Goal: Find specific page/section: Find specific page/section

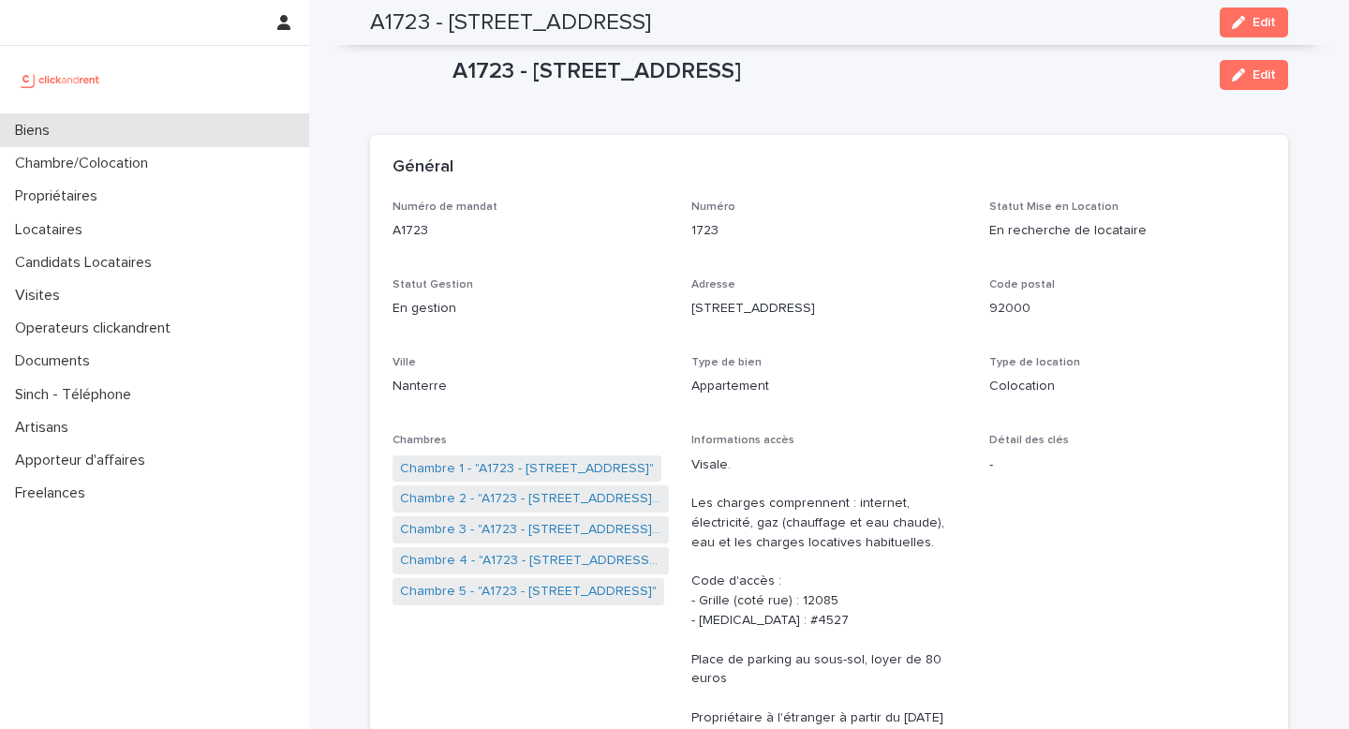
scroll to position [6754, 0]
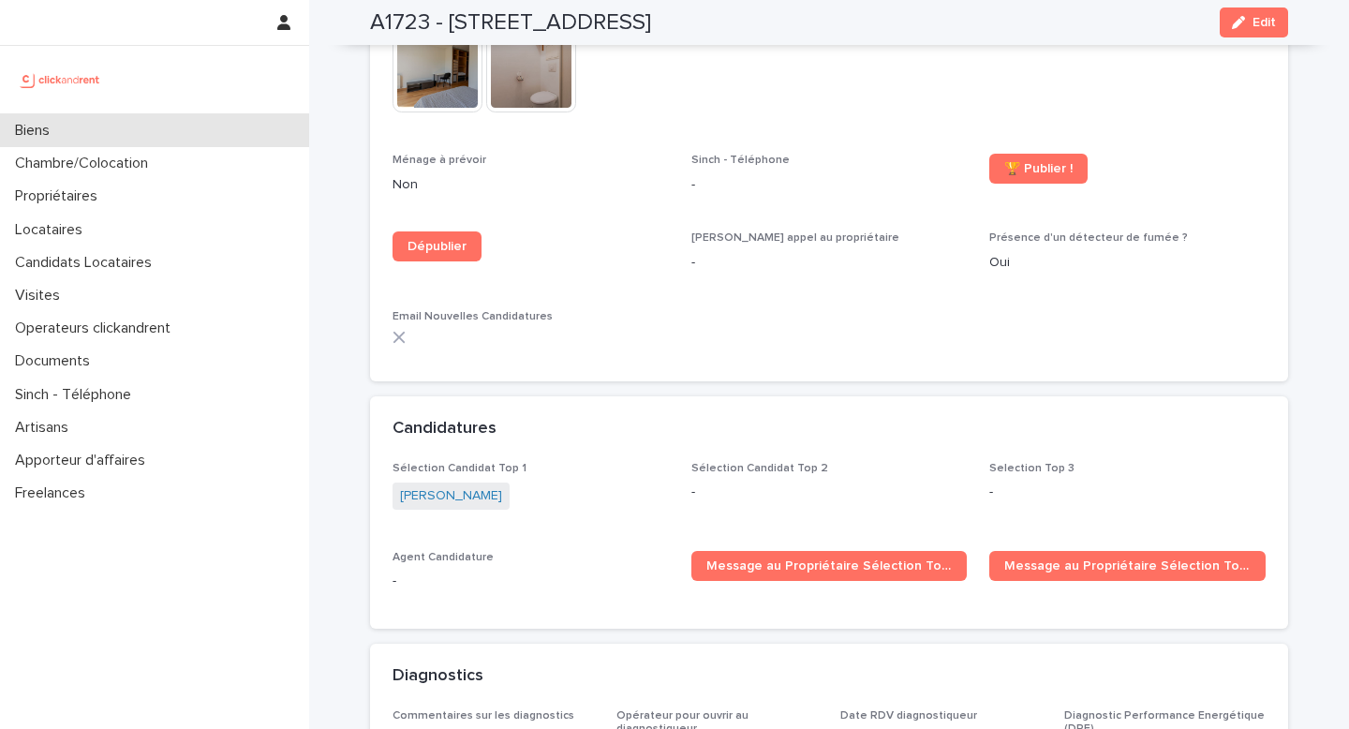
click at [131, 135] on div "Biens" at bounding box center [154, 130] width 309 height 33
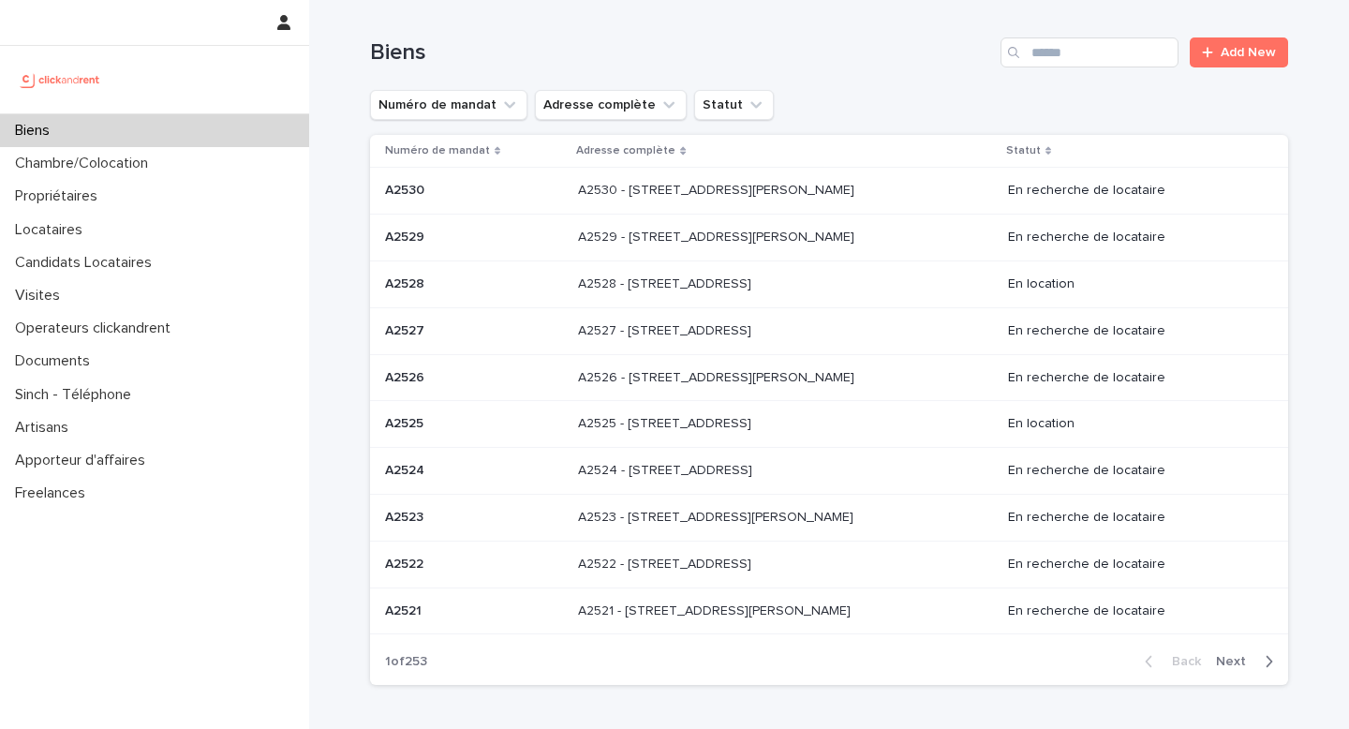
click at [1073, 67] on div "Biens Add New" at bounding box center [829, 45] width 918 height 90
click at [1072, 50] on input "Search" at bounding box center [1089, 52] width 178 height 30
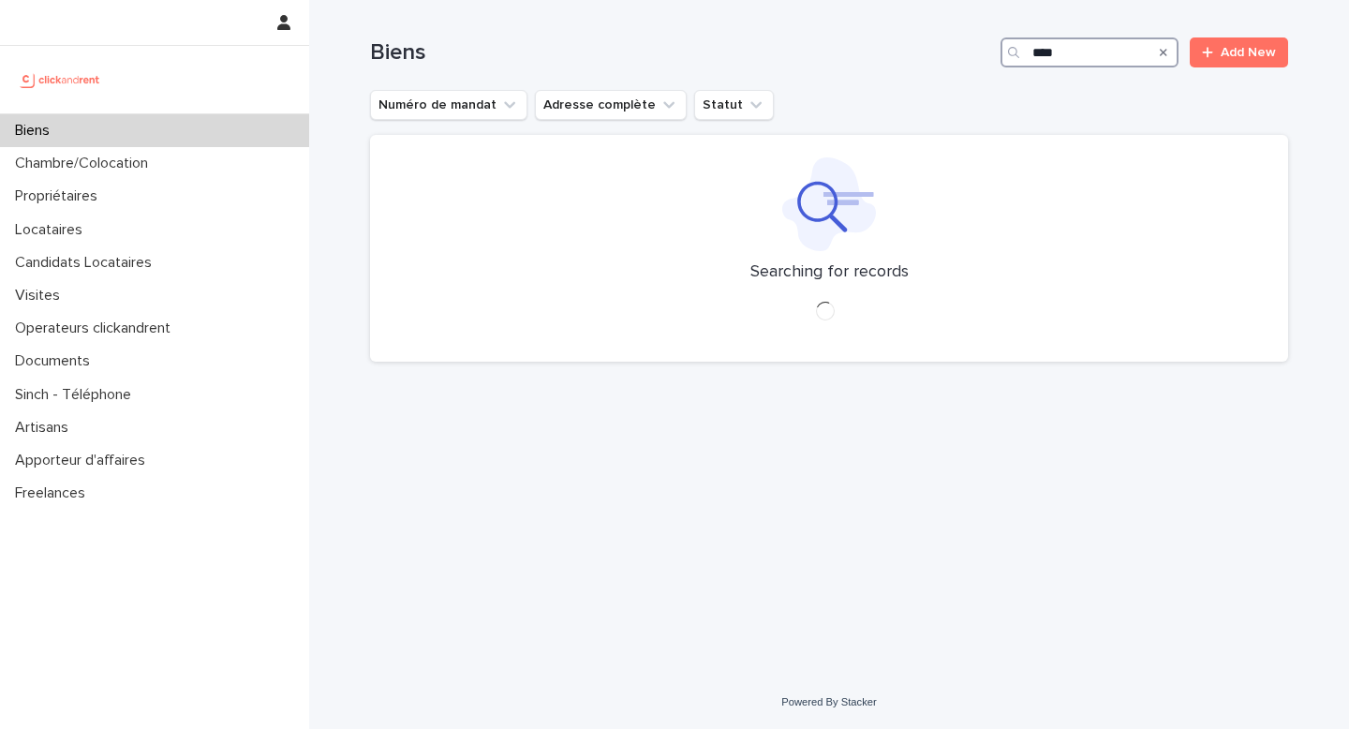
type input "*****"
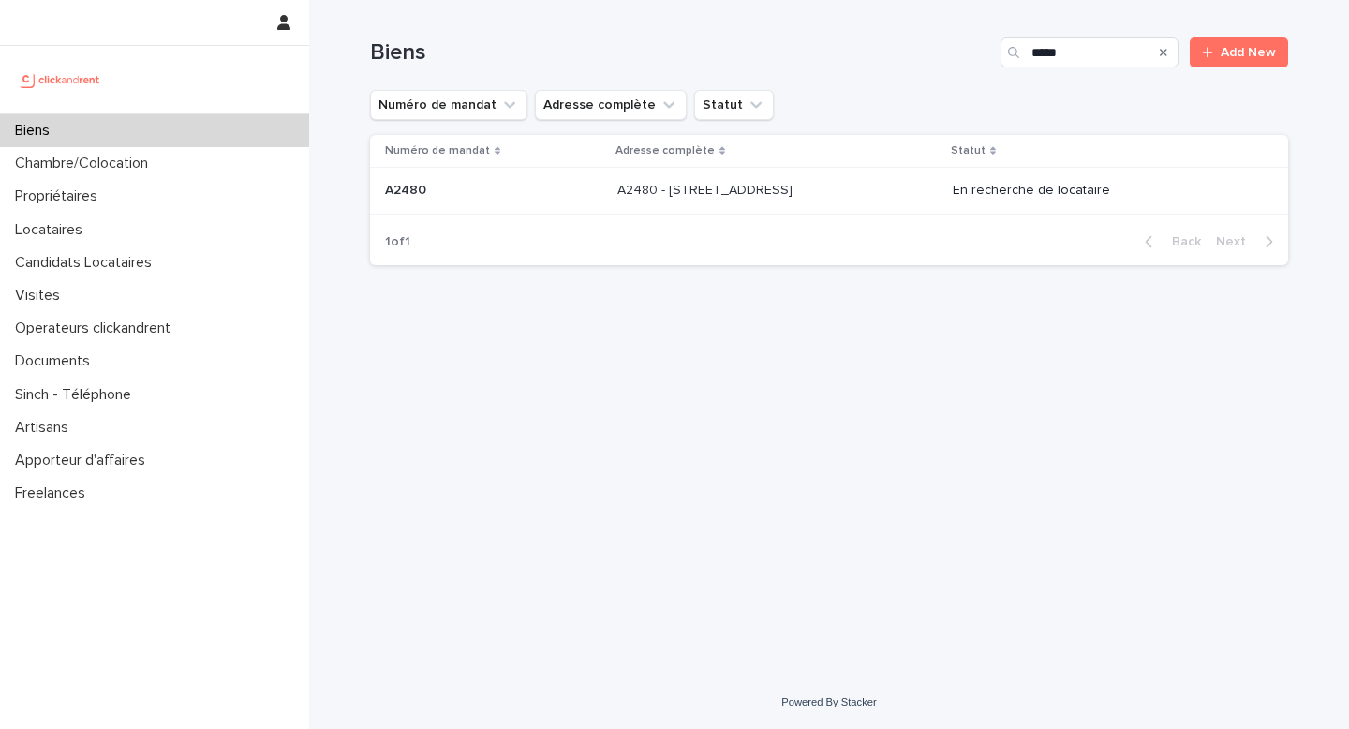
click at [766, 204] on div "A2480 - [STREET_ADDRESS] - [STREET_ADDRESS]" at bounding box center [777, 190] width 320 height 31
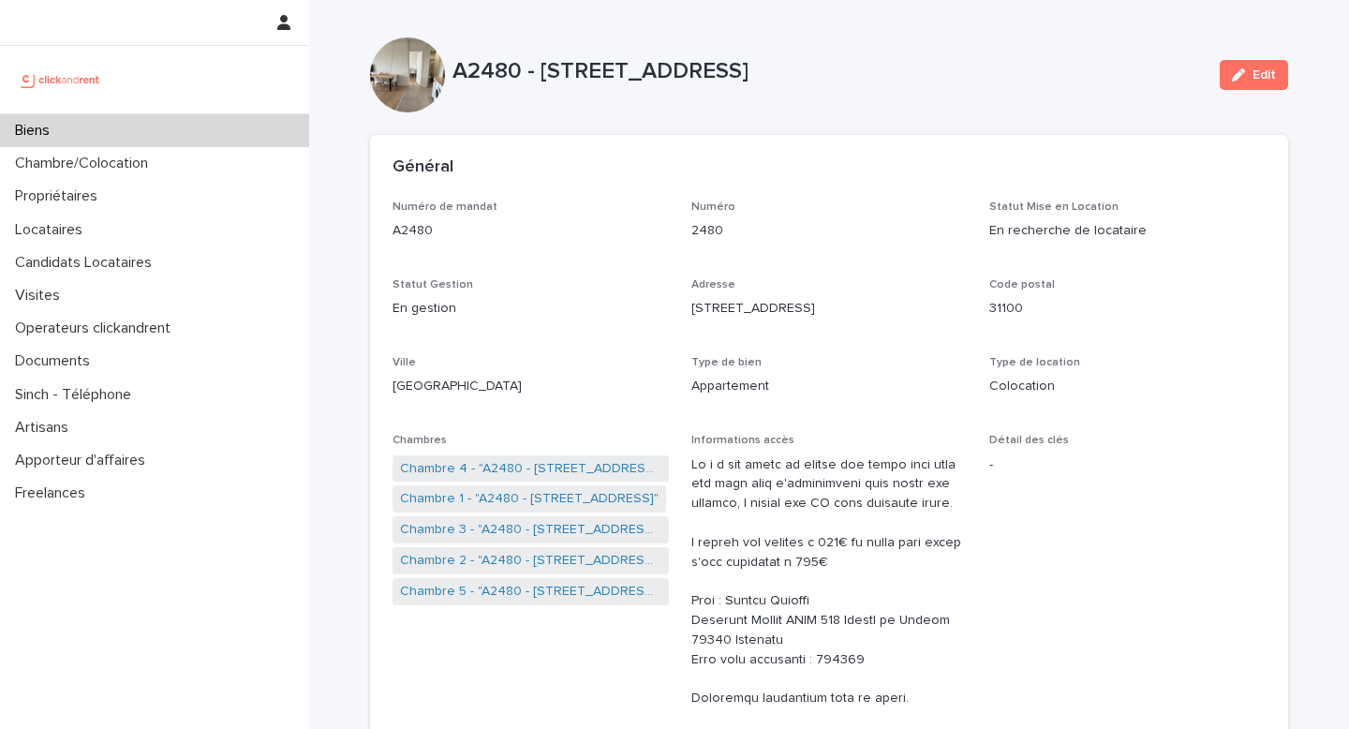
click at [156, 121] on div "Biens" at bounding box center [154, 130] width 309 height 33
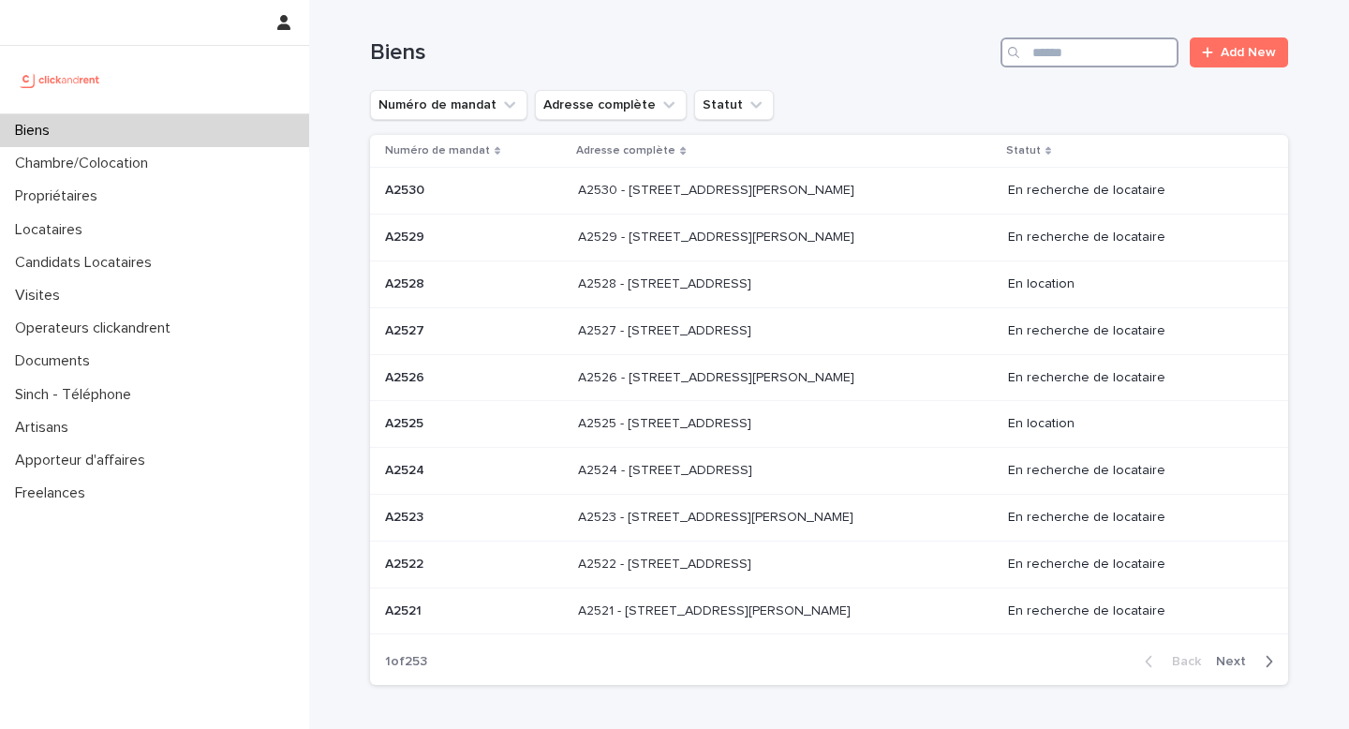
click at [1107, 48] on input "Search" at bounding box center [1089, 52] width 178 height 30
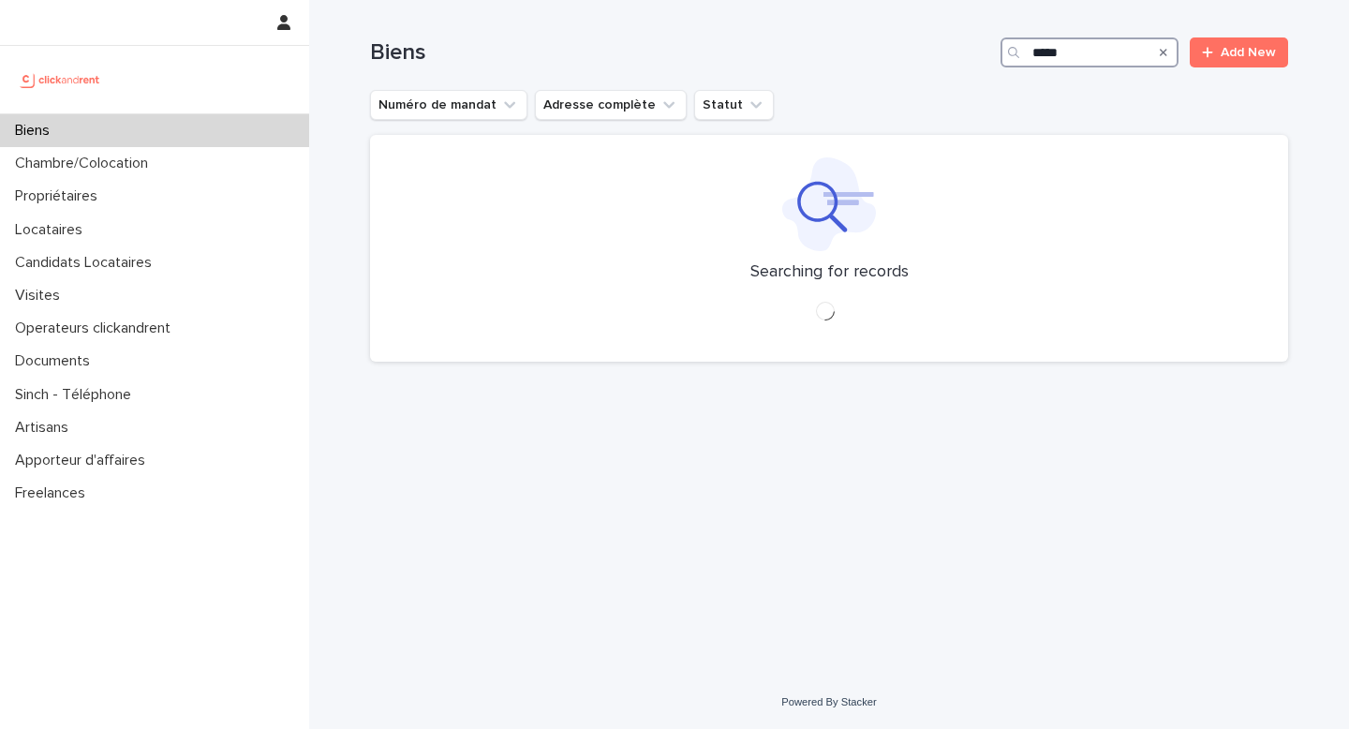
type input "*****"
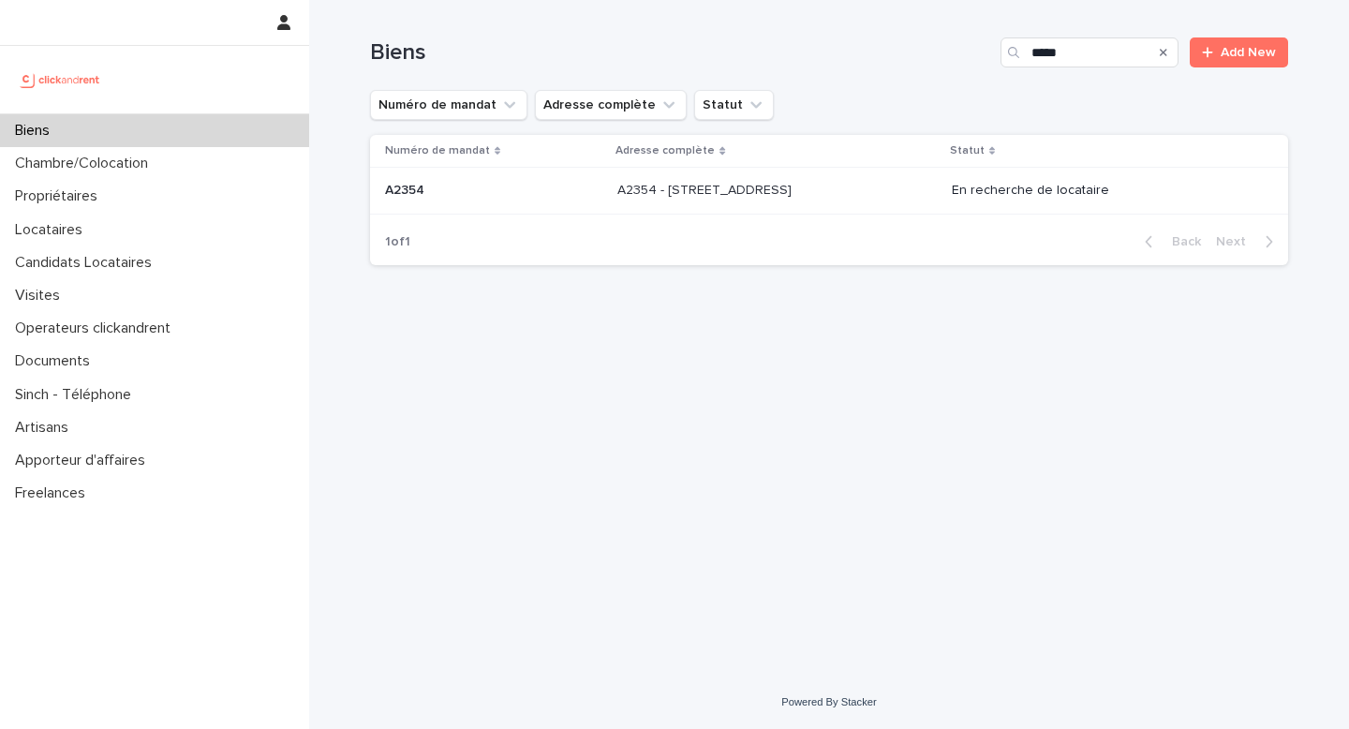
click at [795, 181] on p "A2354 - [STREET_ADDRESS]" at bounding box center [706, 189] width 178 height 20
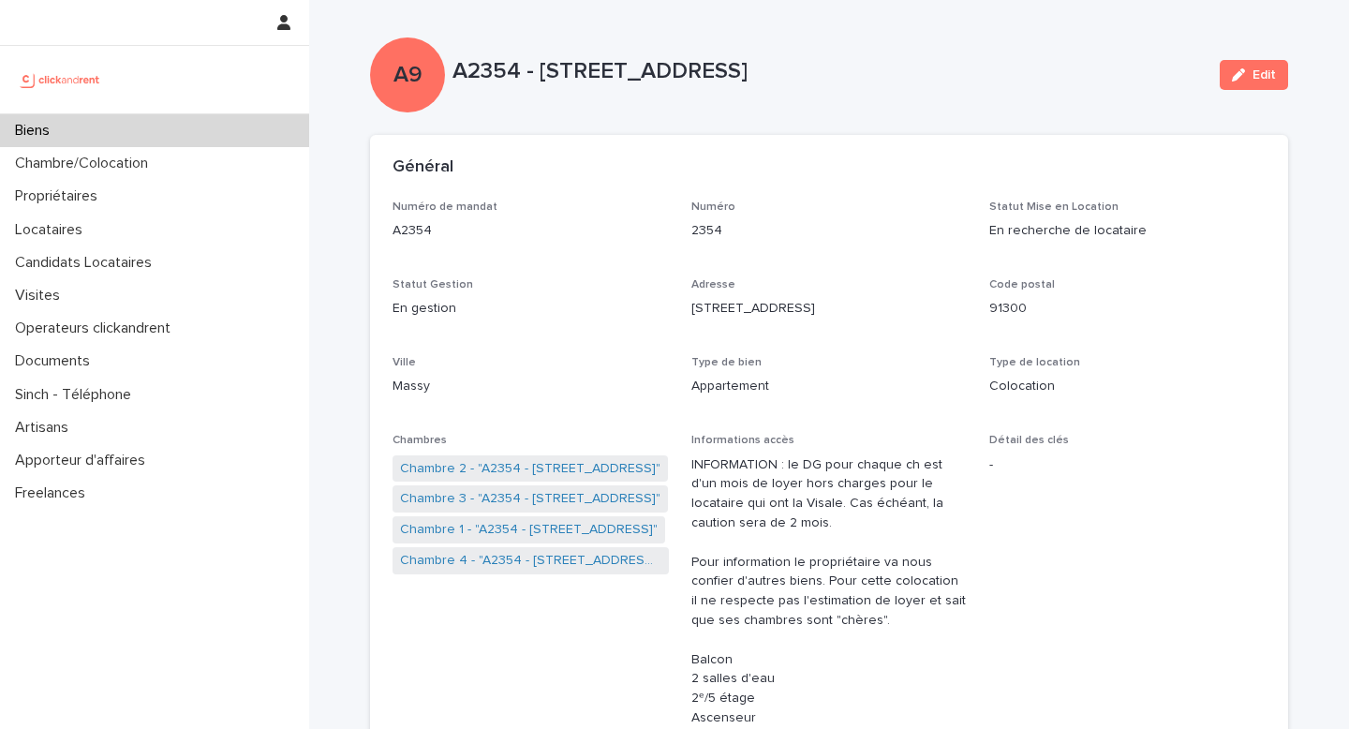
click at [220, 127] on div "Biens" at bounding box center [154, 130] width 309 height 33
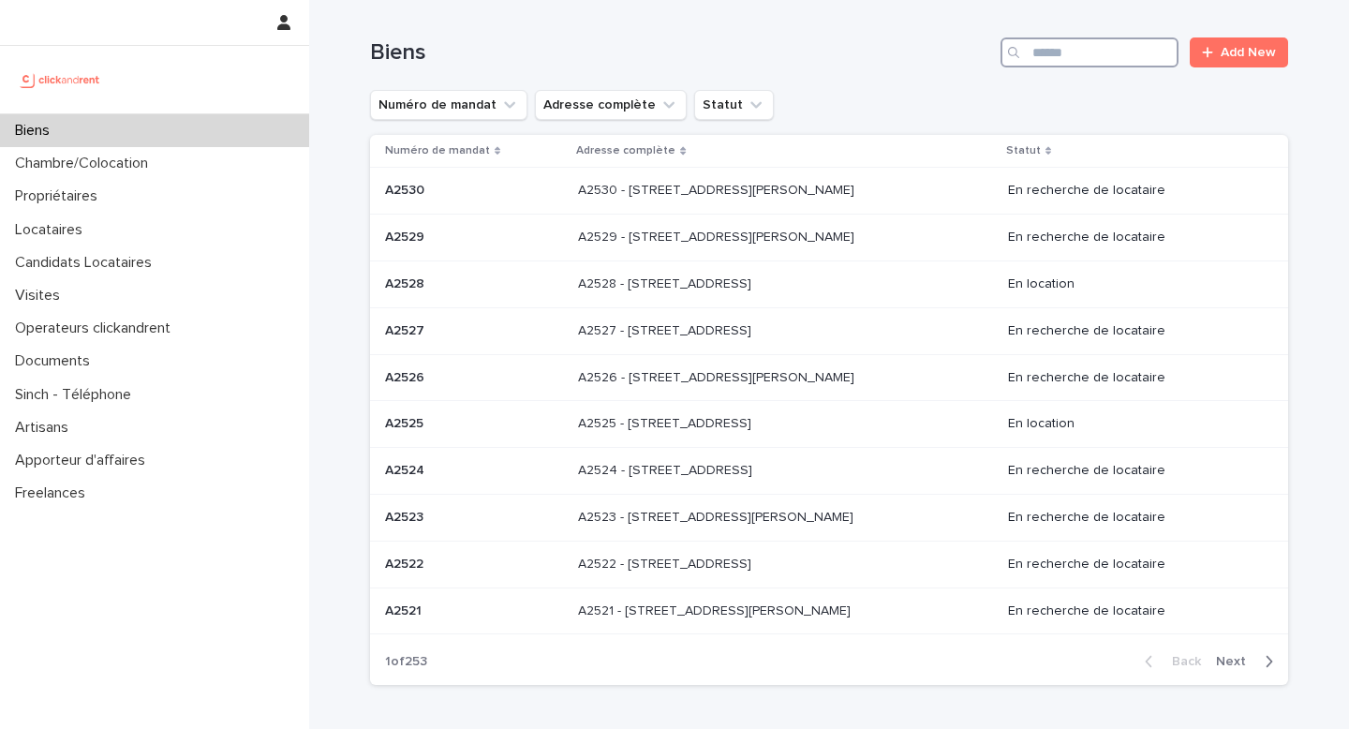
click at [1071, 45] on input "Search" at bounding box center [1089, 52] width 178 height 30
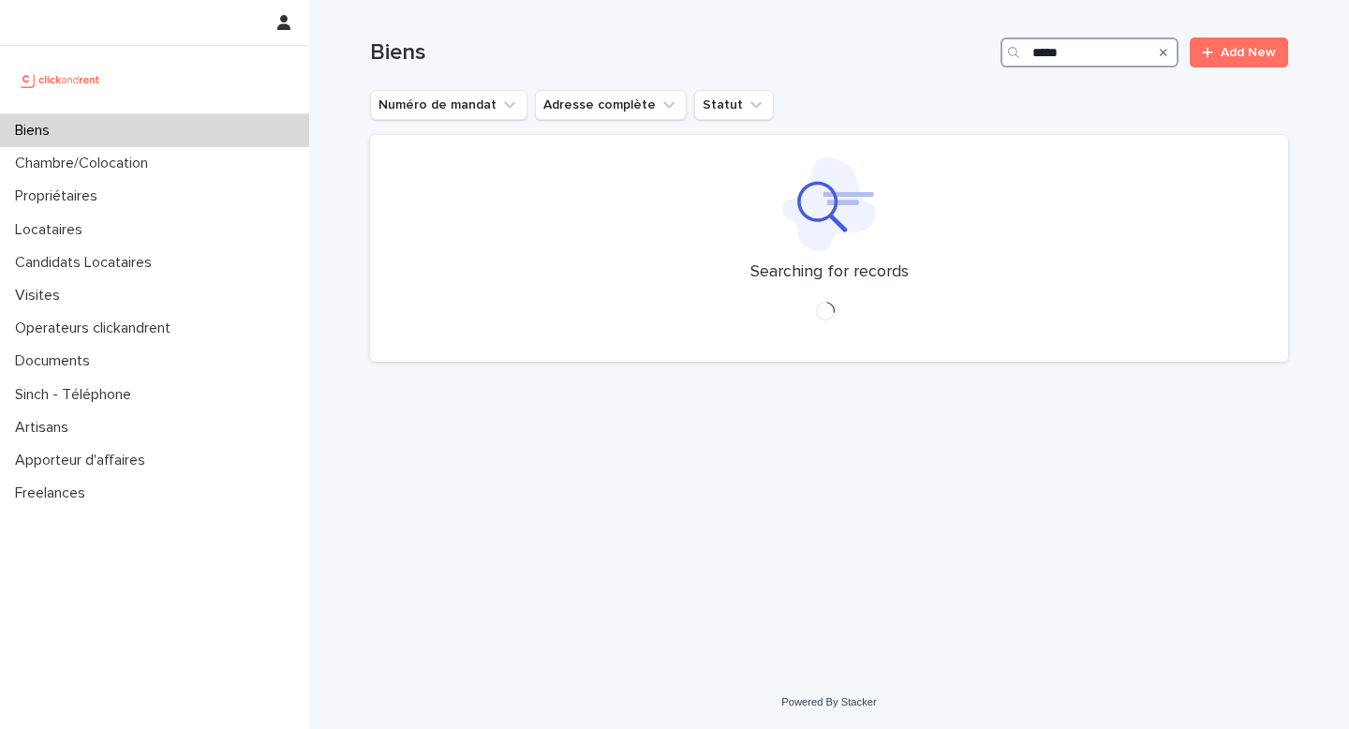
type input "*****"
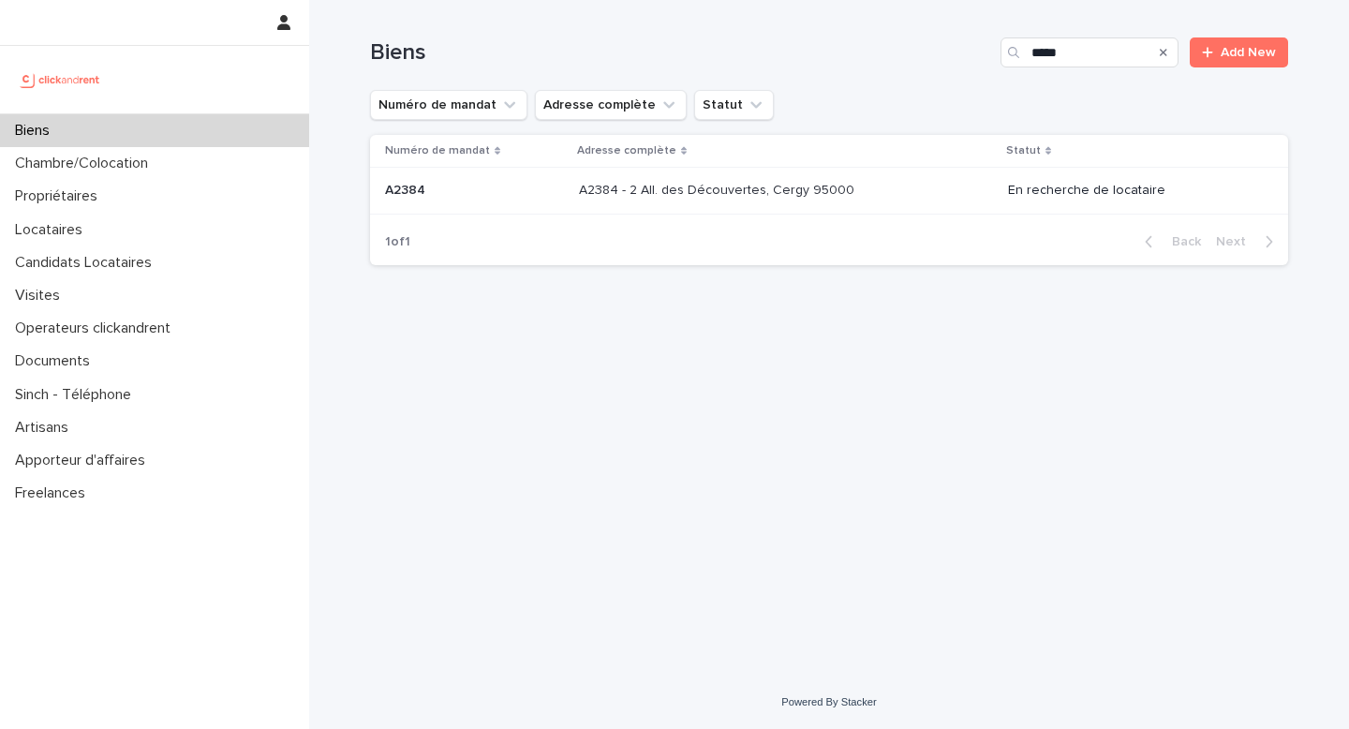
click at [787, 187] on p "A2384 - 2 All. des Découvertes, Cergy 95000" at bounding box center [718, 189] width 279 height 20
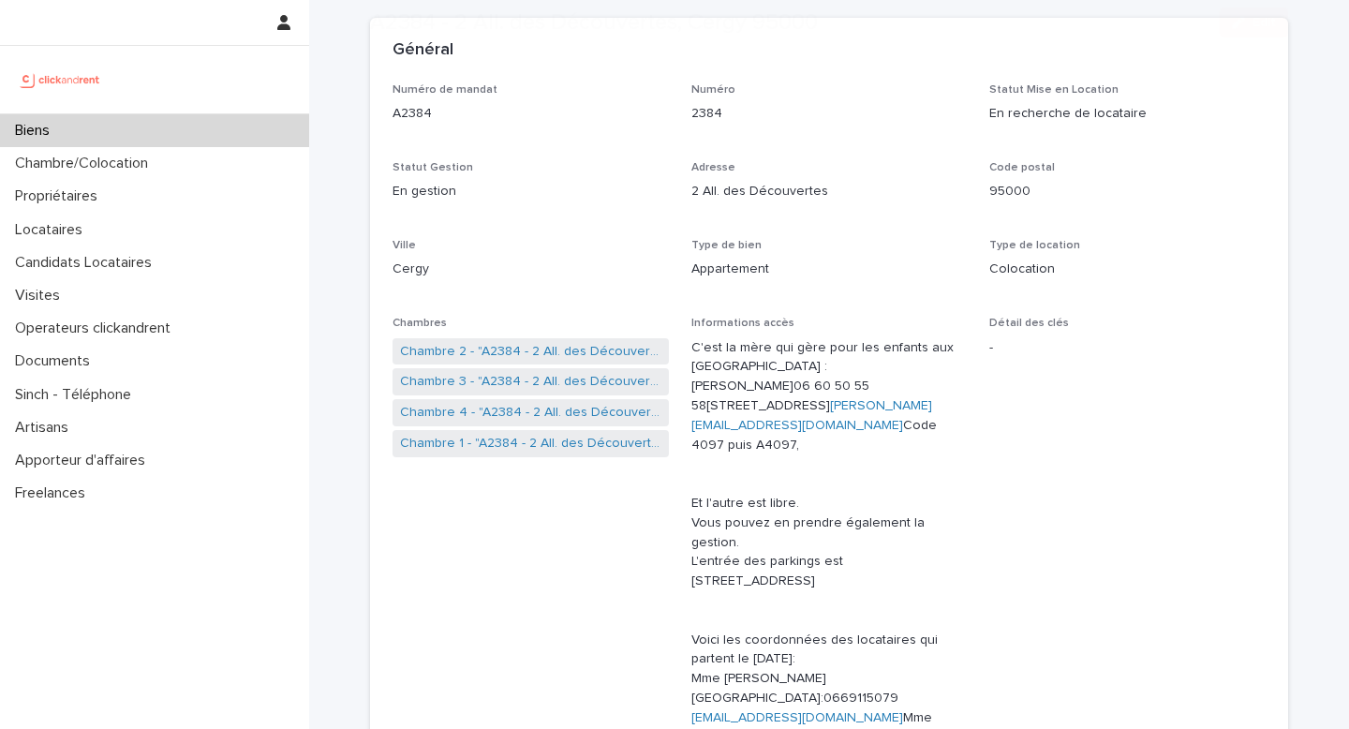
scroll to position [118, 0]
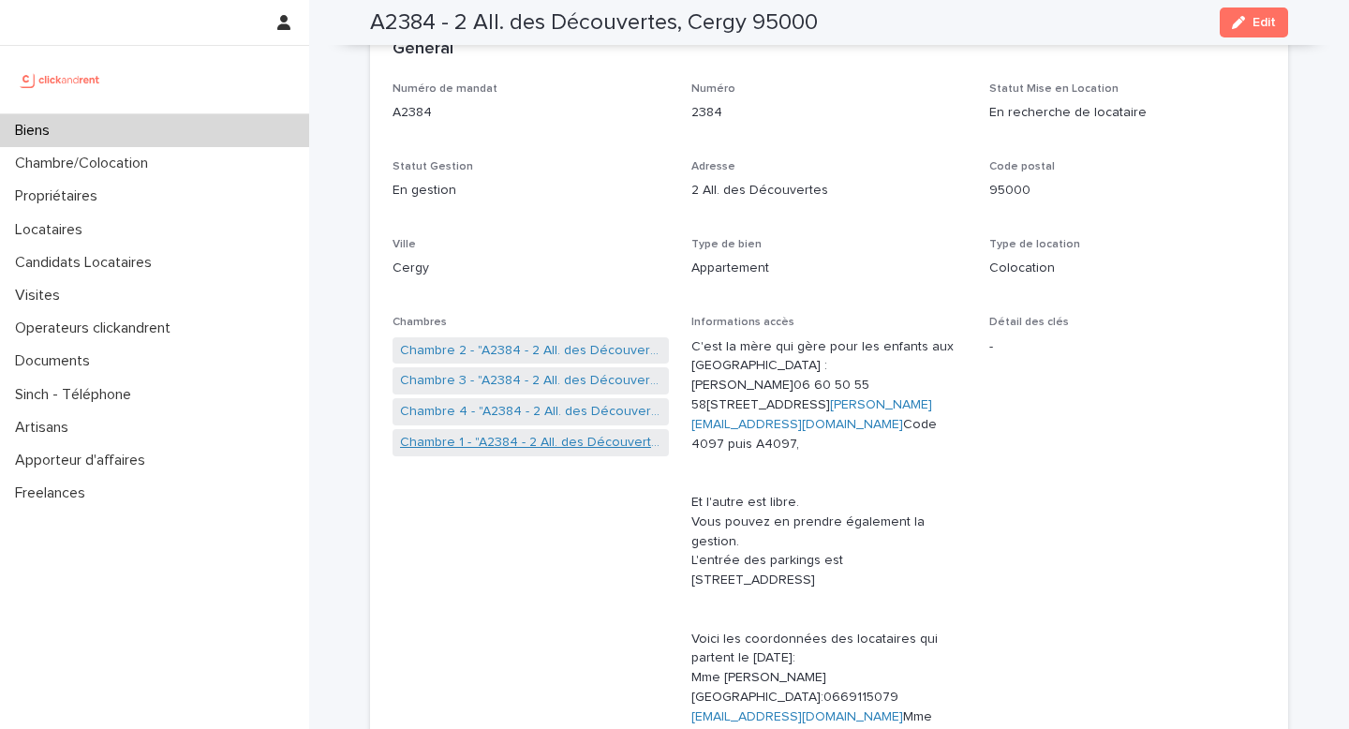
click at [539, 443] on link "Chambre 1 - "A2384 - 2 All. des Découvertes, Cergy 95000"" at bounding box center [530, 443] width 261 height 20
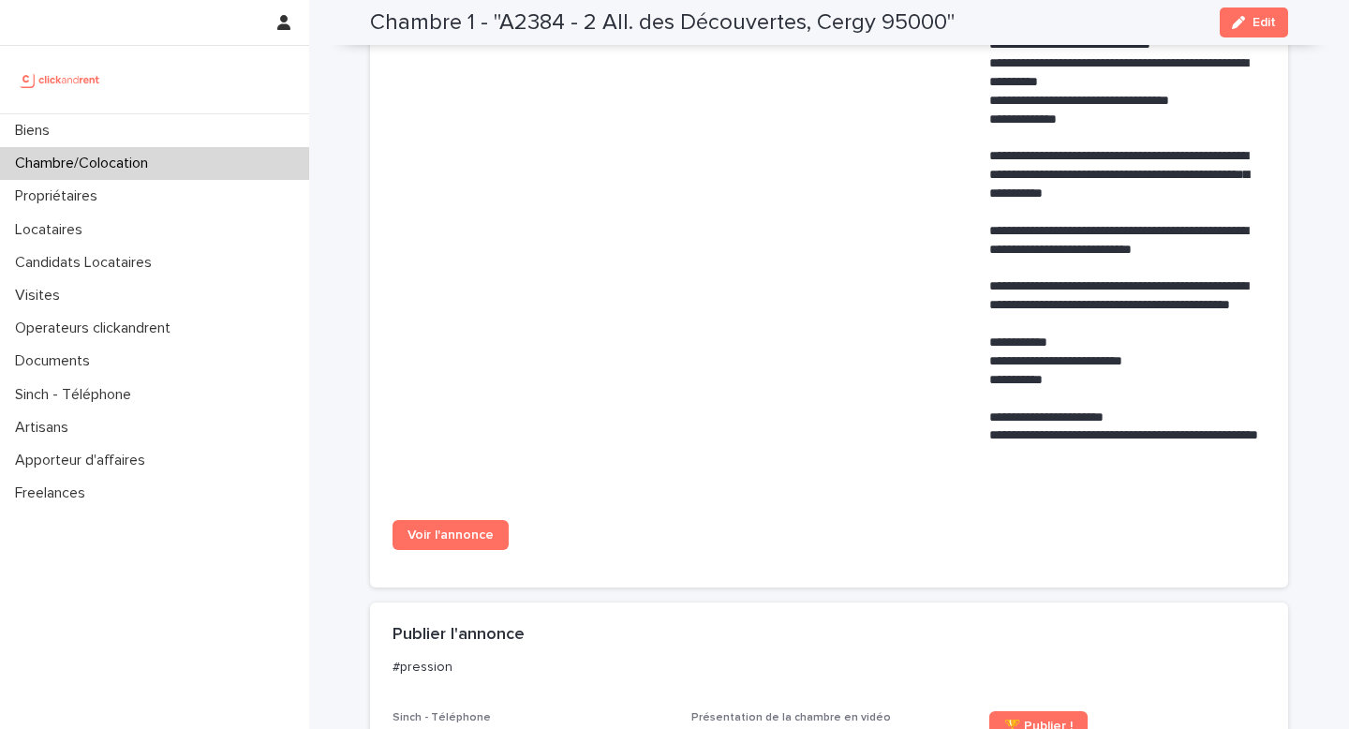
scroll to position [1085, 0]
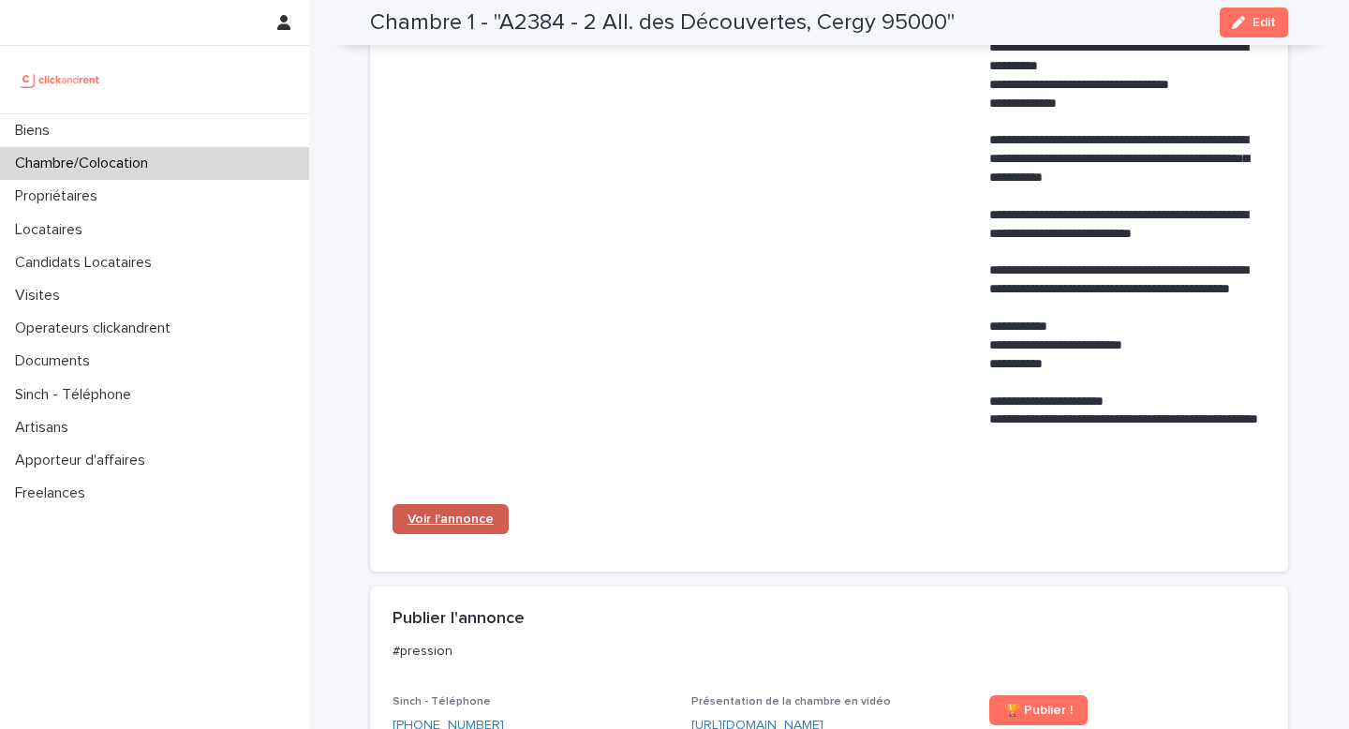
click at [451, 512] on span "Voir l'annonce" at bounding box center [450, 518] width 86 height 13
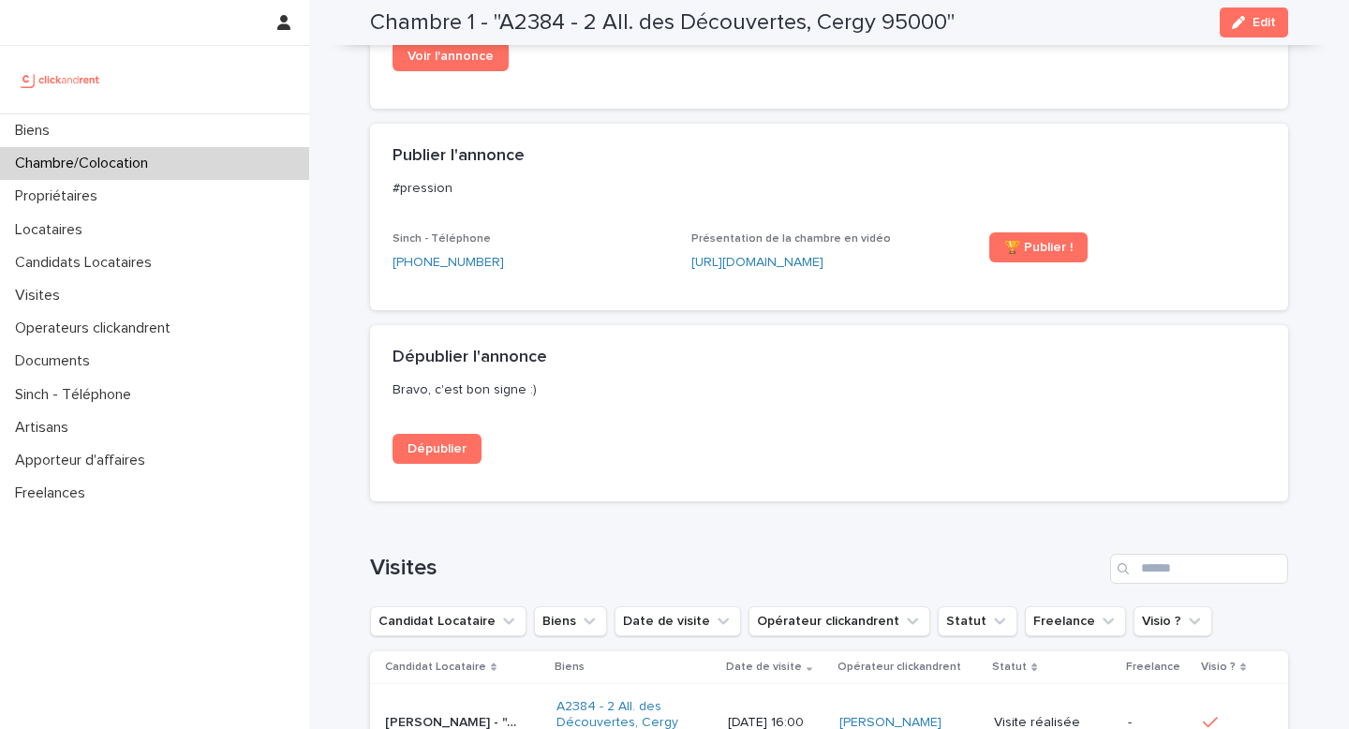
scroll to position [1551, 0]
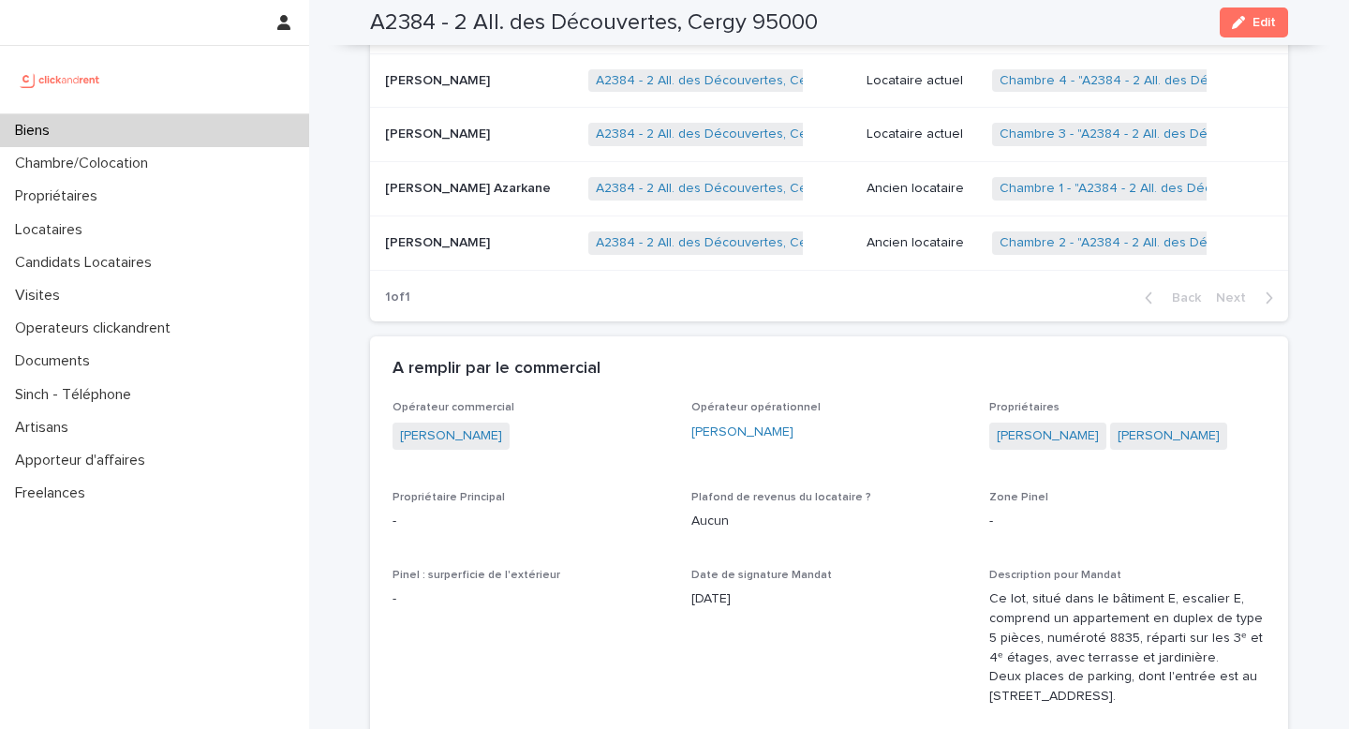
scroll to position [1222, 0]
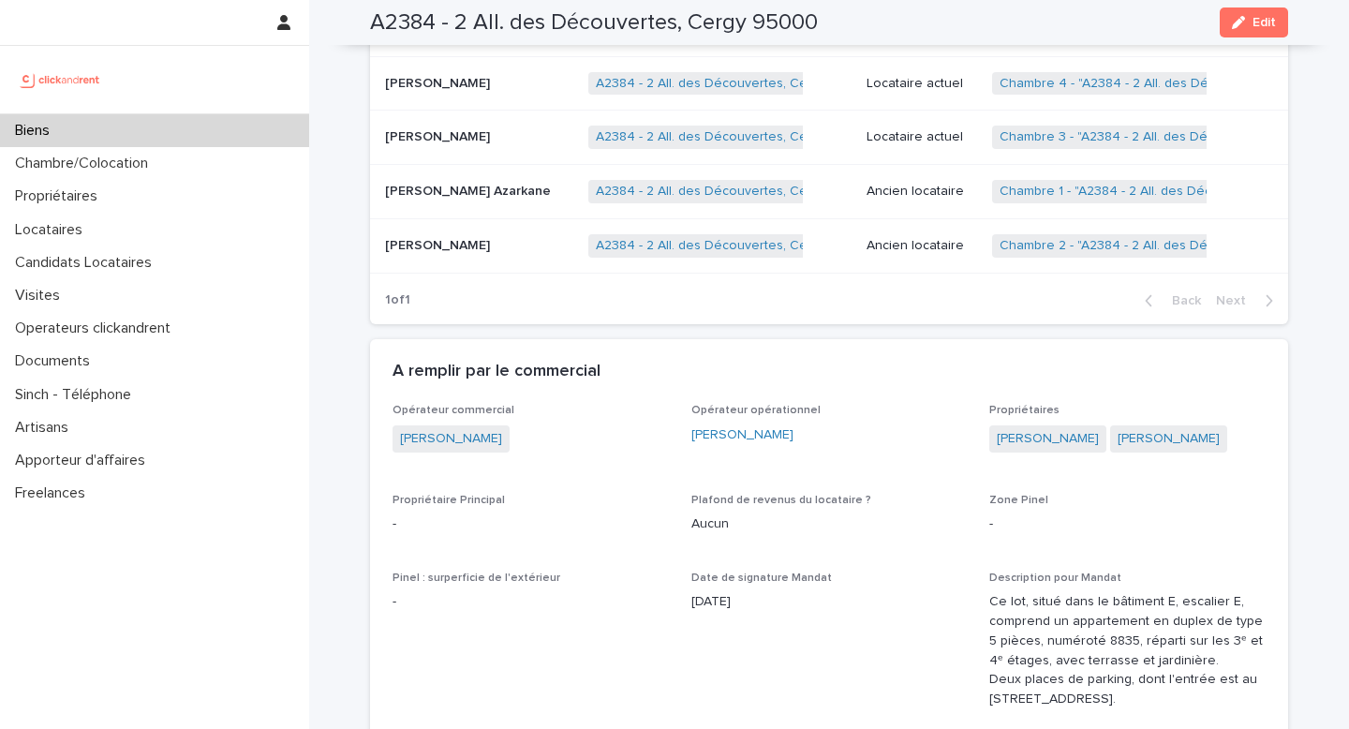
click at [934, 153] on div "Locataire actuel" at bounding box center [921, 137] width 111 height 31
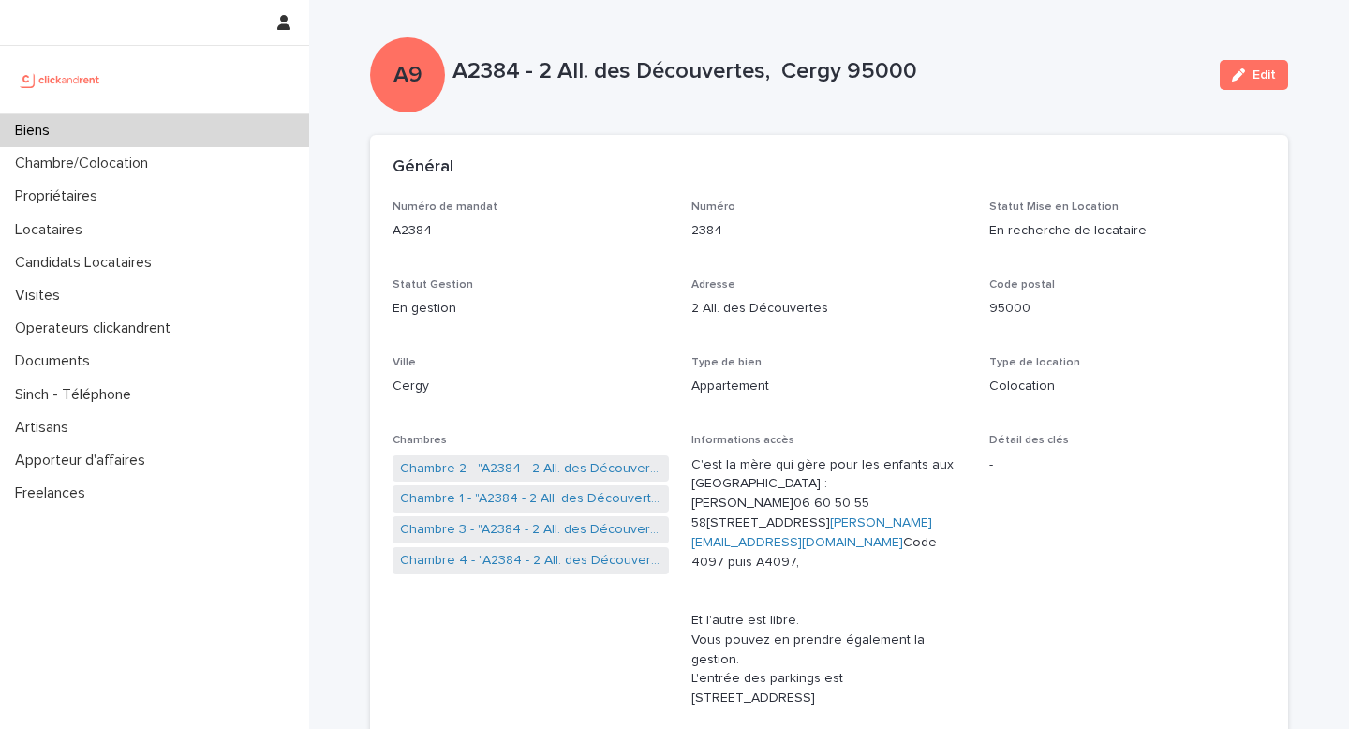
click at [257, 119] on div "Biens" at bounding box center [154, 130] width 309 height 33
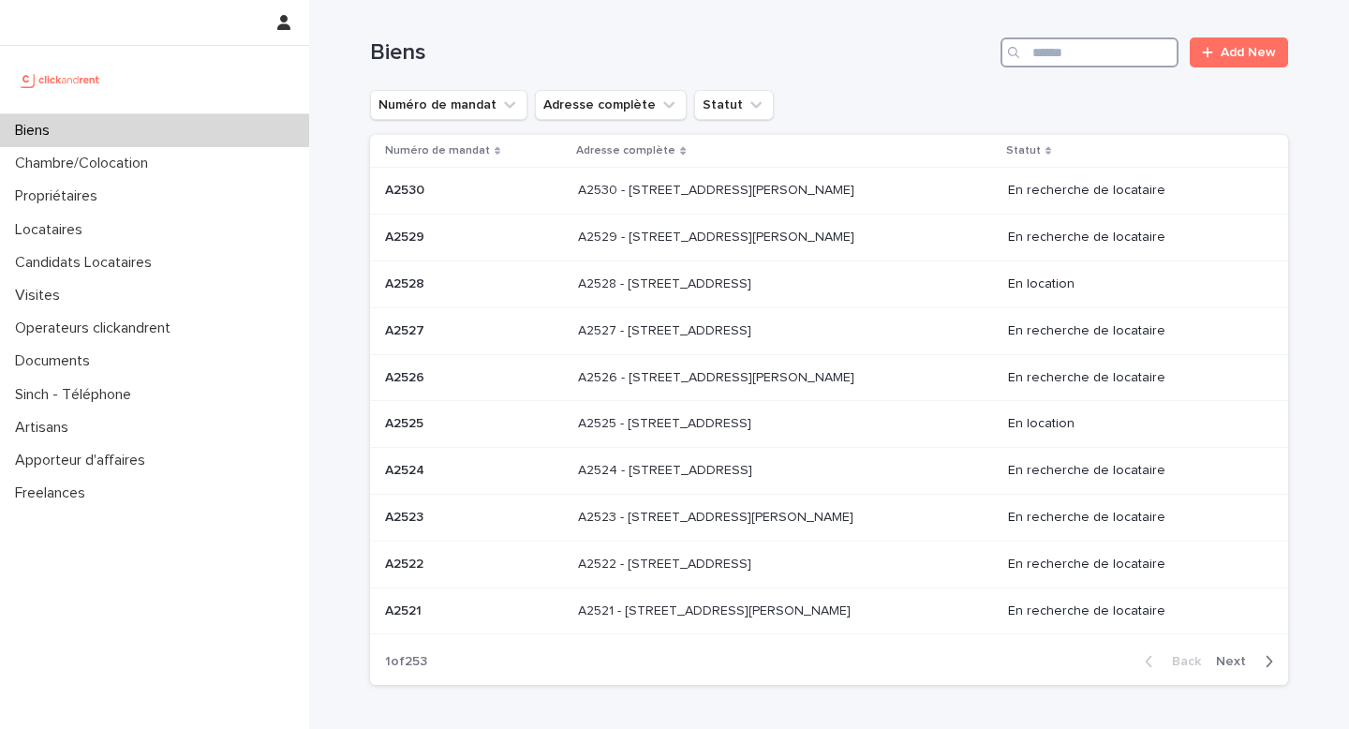
click at [1043, 43] on input "Search" at bounding box center [1089, 52] width 178 height 30
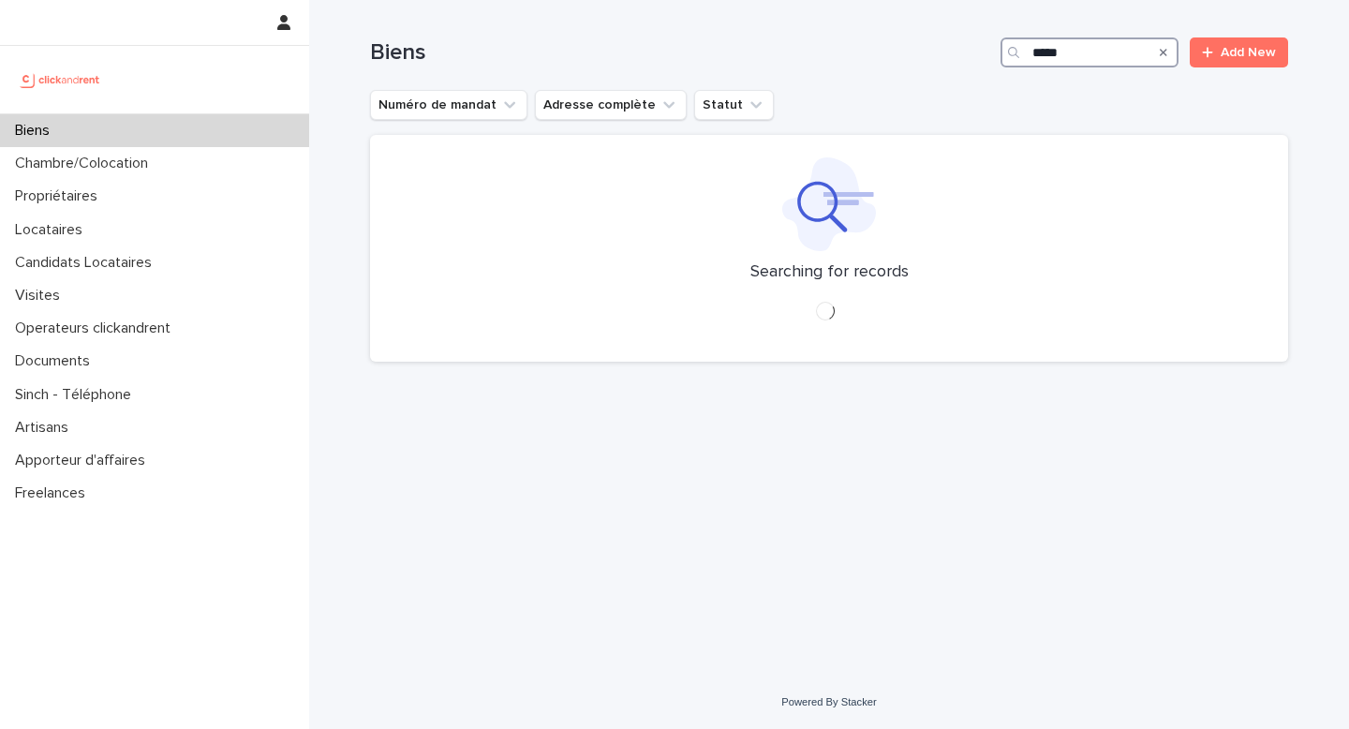
type input "*****"
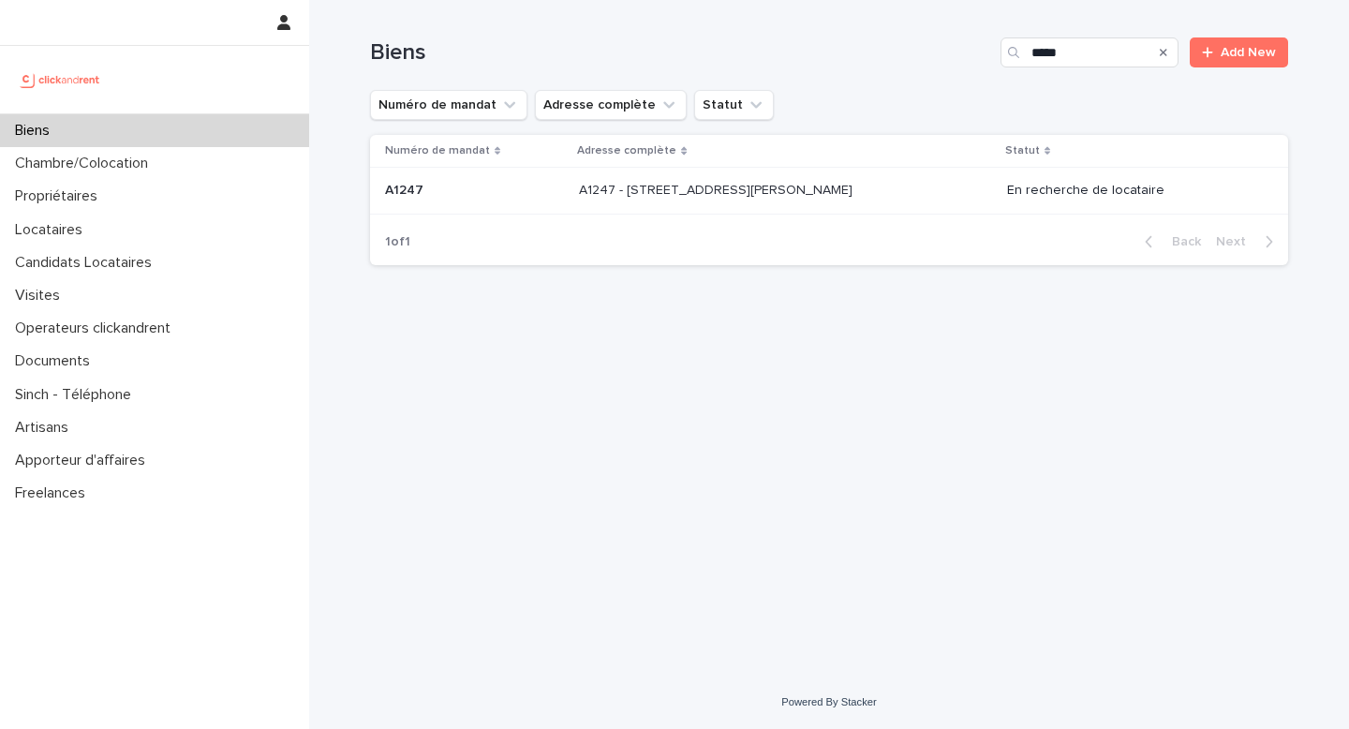
click at [814, 185] on p "A1247 - [STREET_ADDRESS][PERSON_NAME]" at bounding box center [717, 189] width 277 height 20
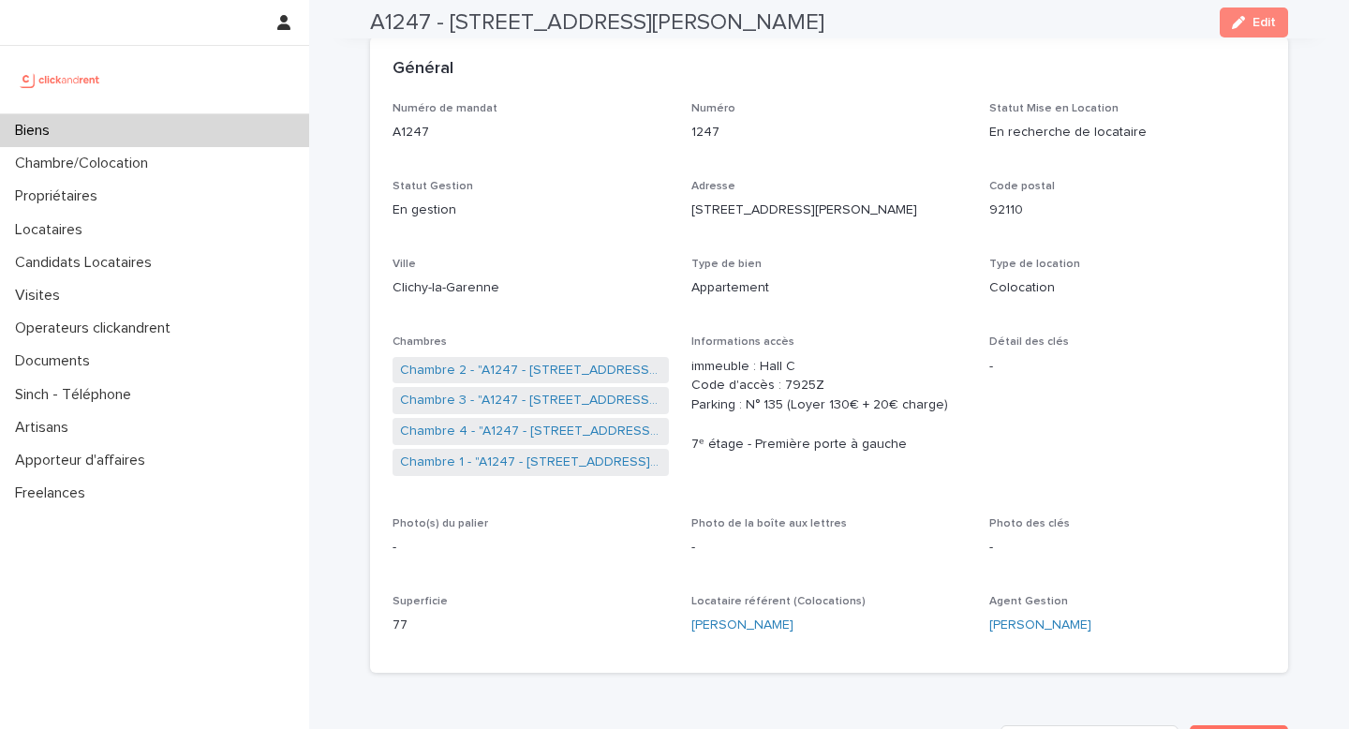
scroll to position [94, 0]
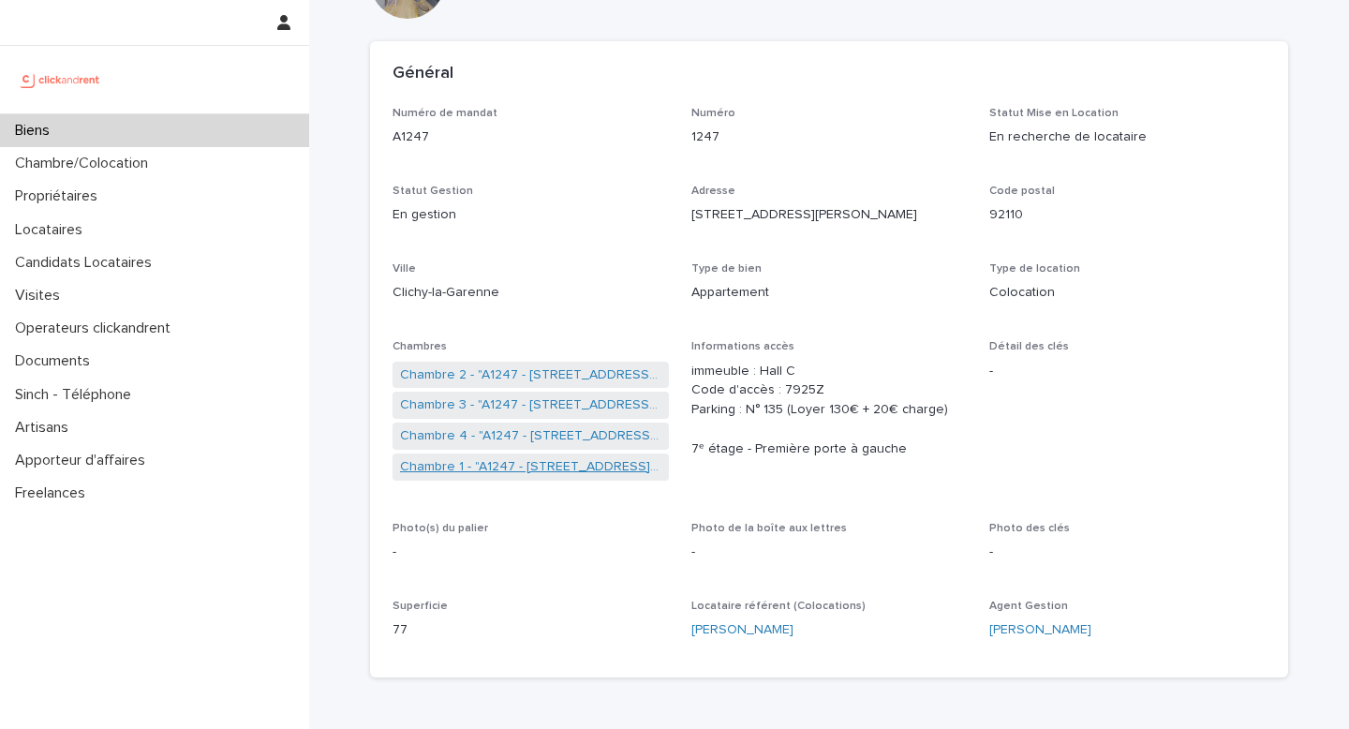
click at [481, 463] on link "Chambre 1 - "A1247 - [STREET_ADDRESS][PERSON_NAME]"" at bounding box center [530, 467] width 261 height 20
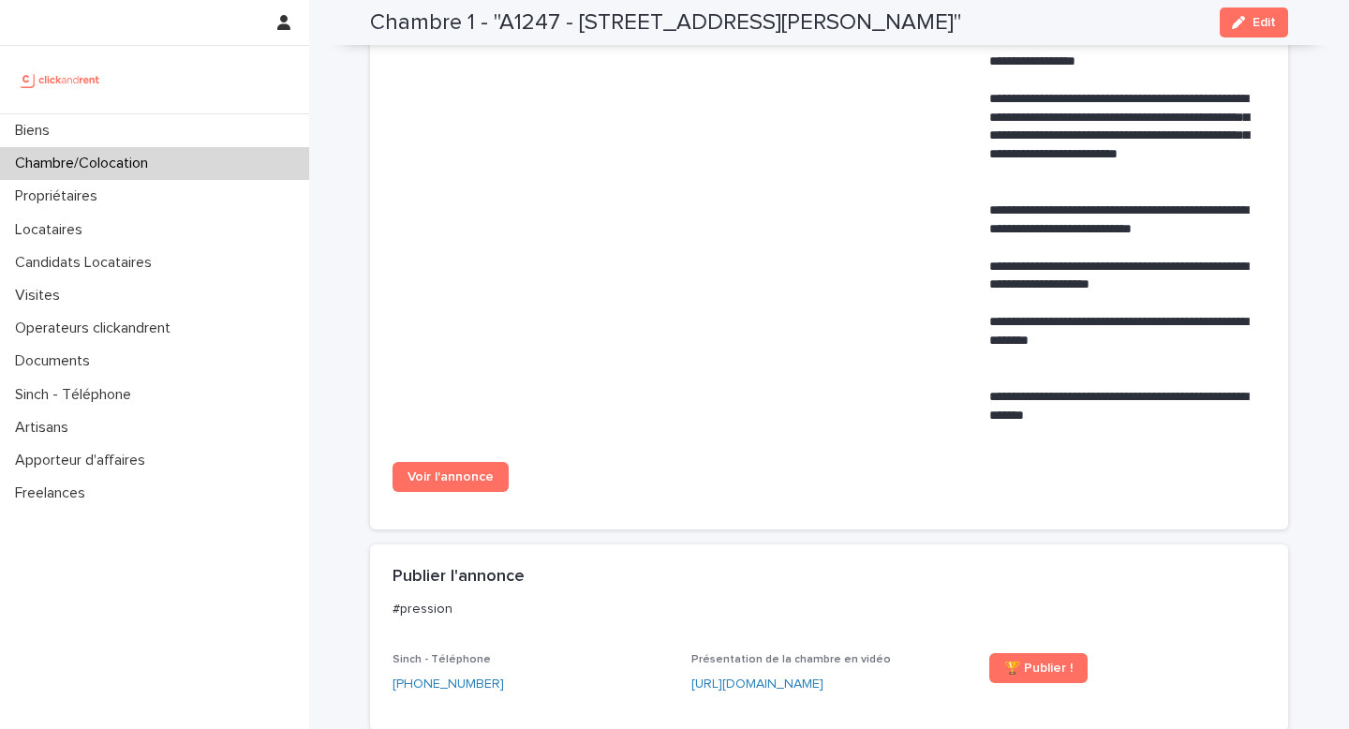
scroll to position [945, 0]
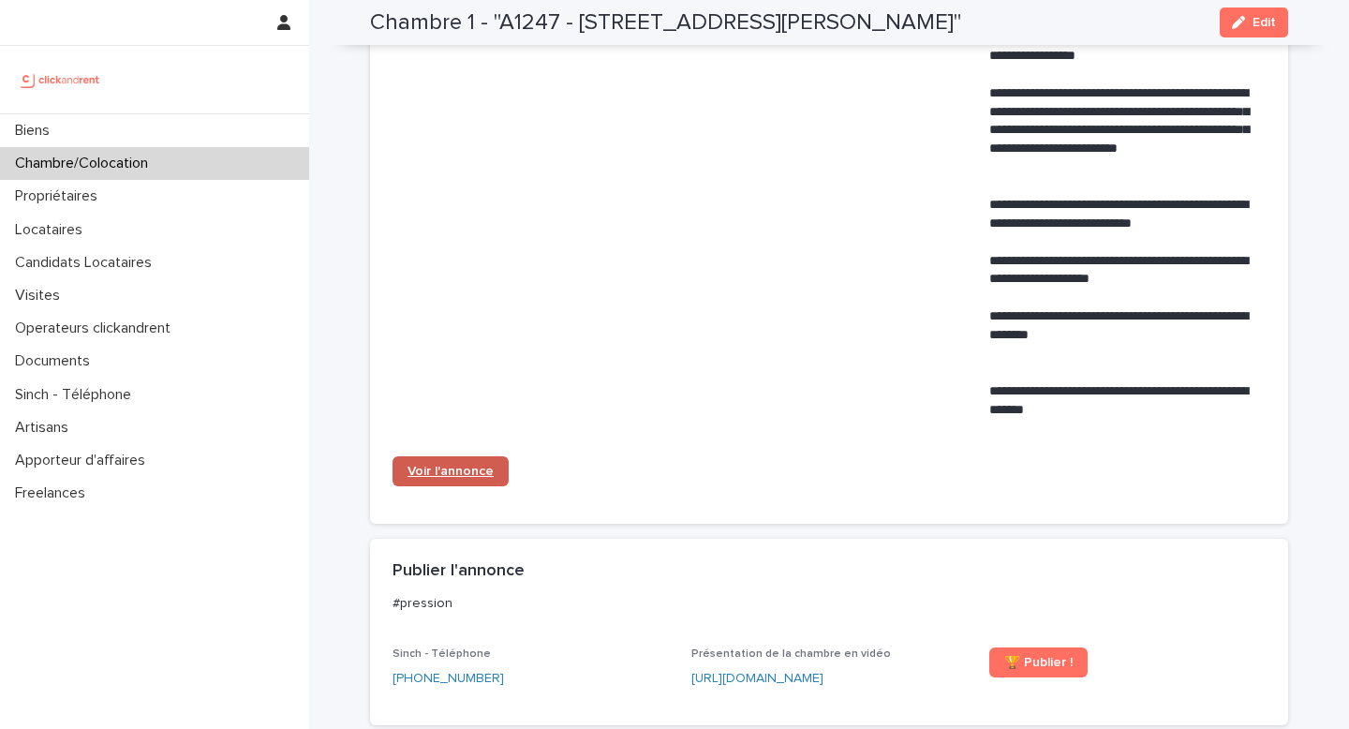
click at [456, 478] on span "Voir l'annonce" at bounding box center [450, 471] width 86 height 13
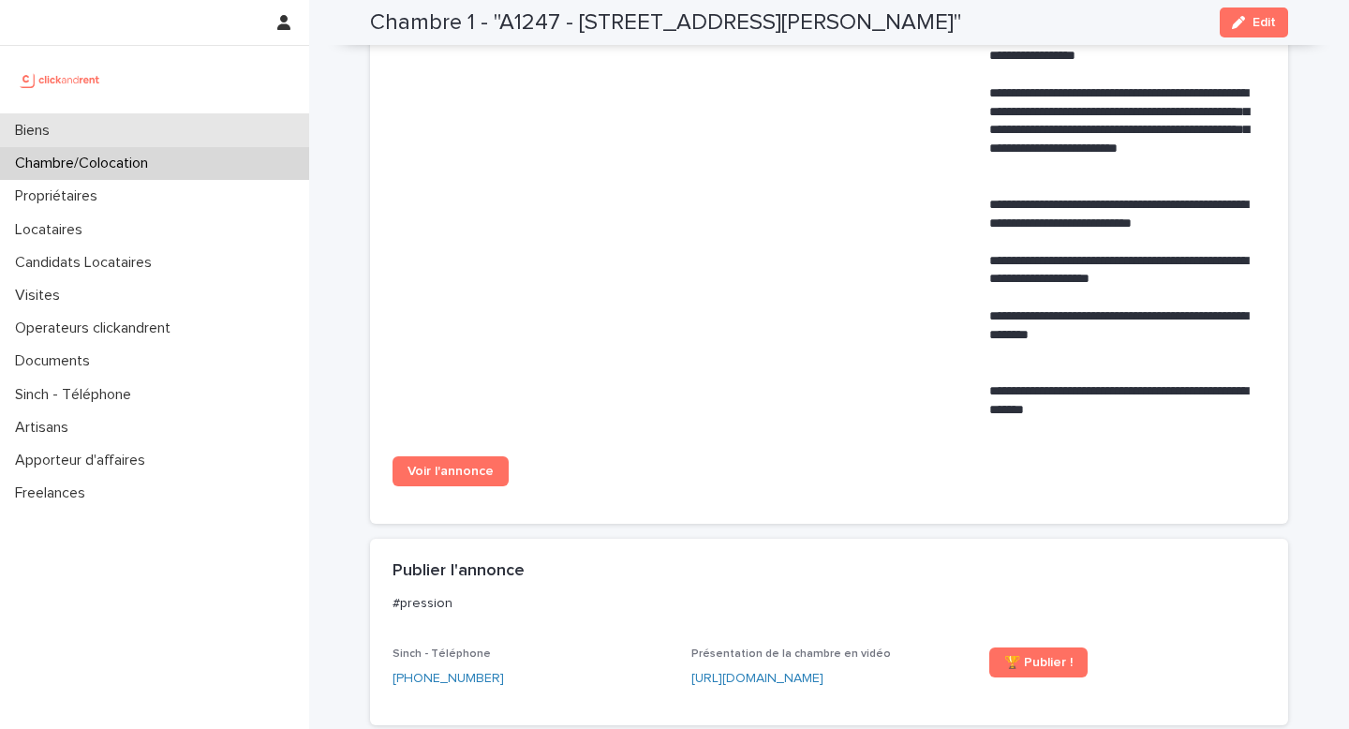
click at [222, 124] on div "Biens" at bounding box center [154, 130] width 309 height 33
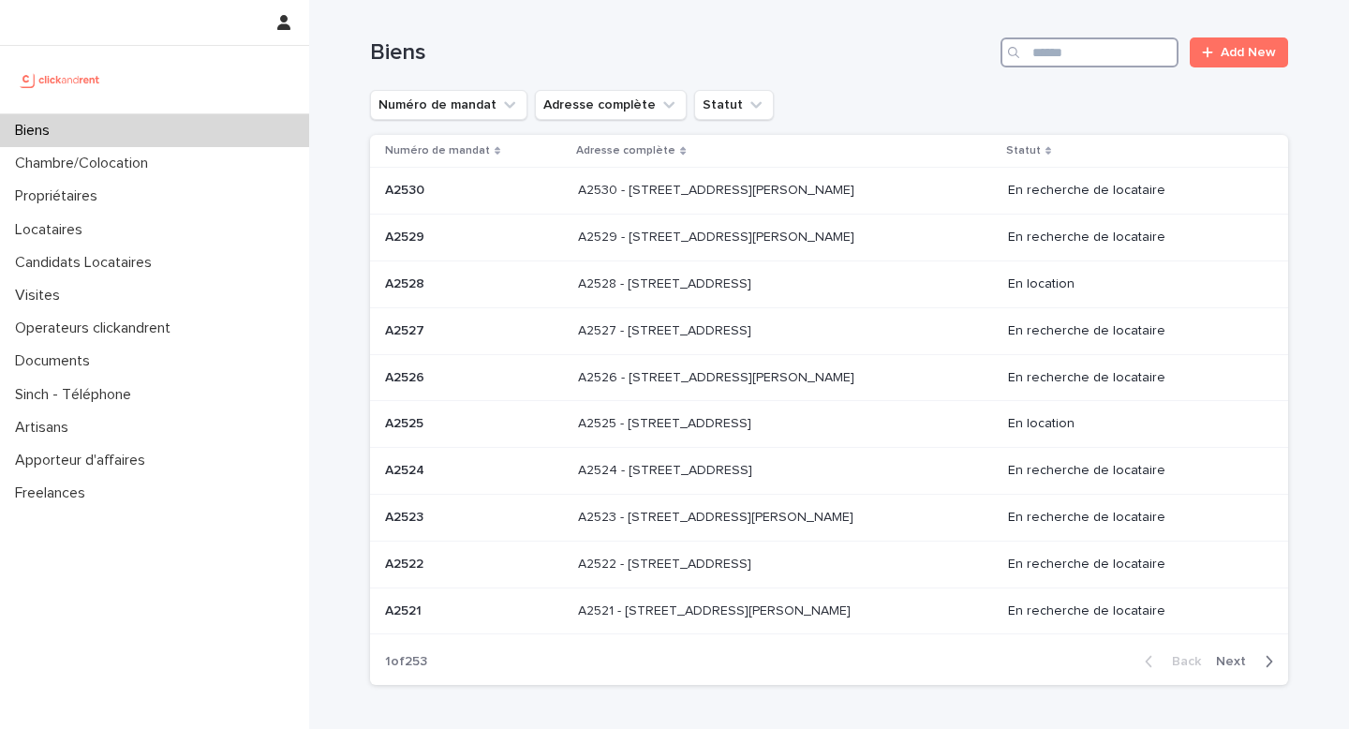
click at [1092, 44] on input "Search" at bounding box center [1089, 52] width 178 height 30
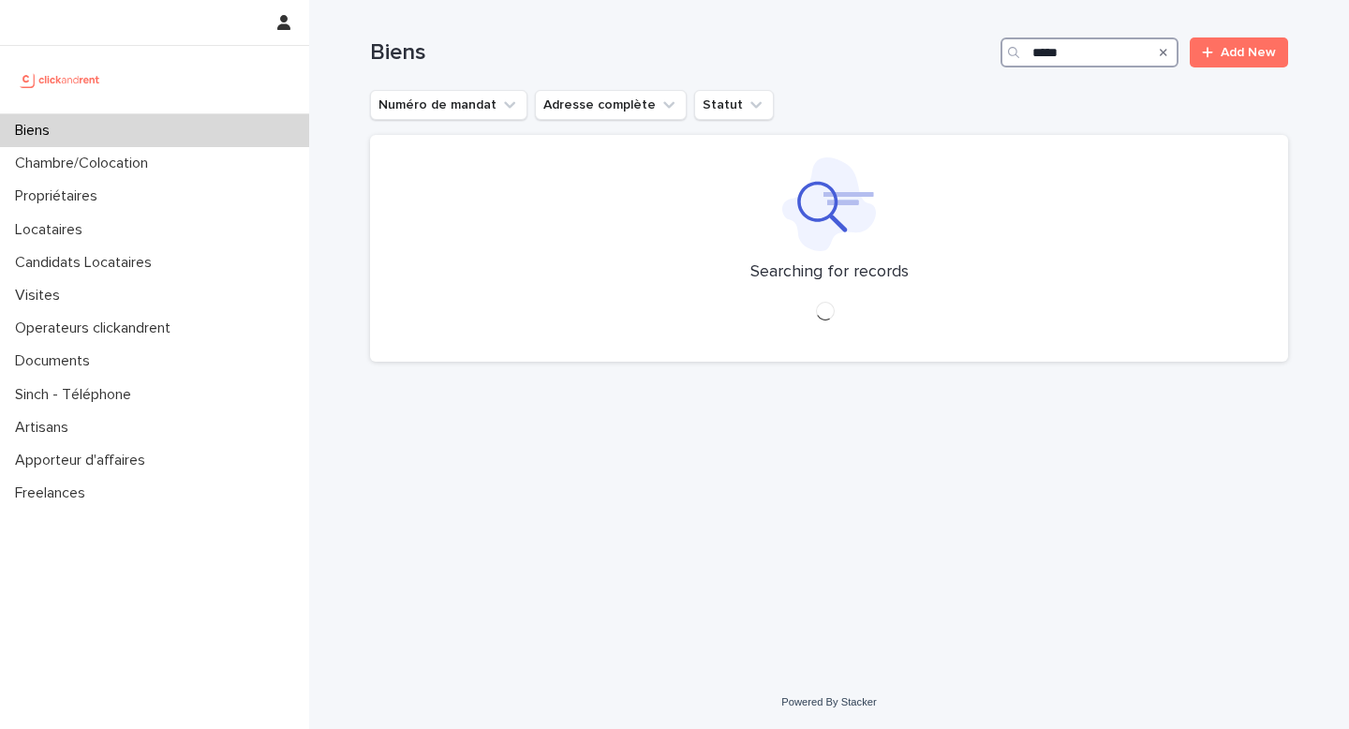
type input "*****"
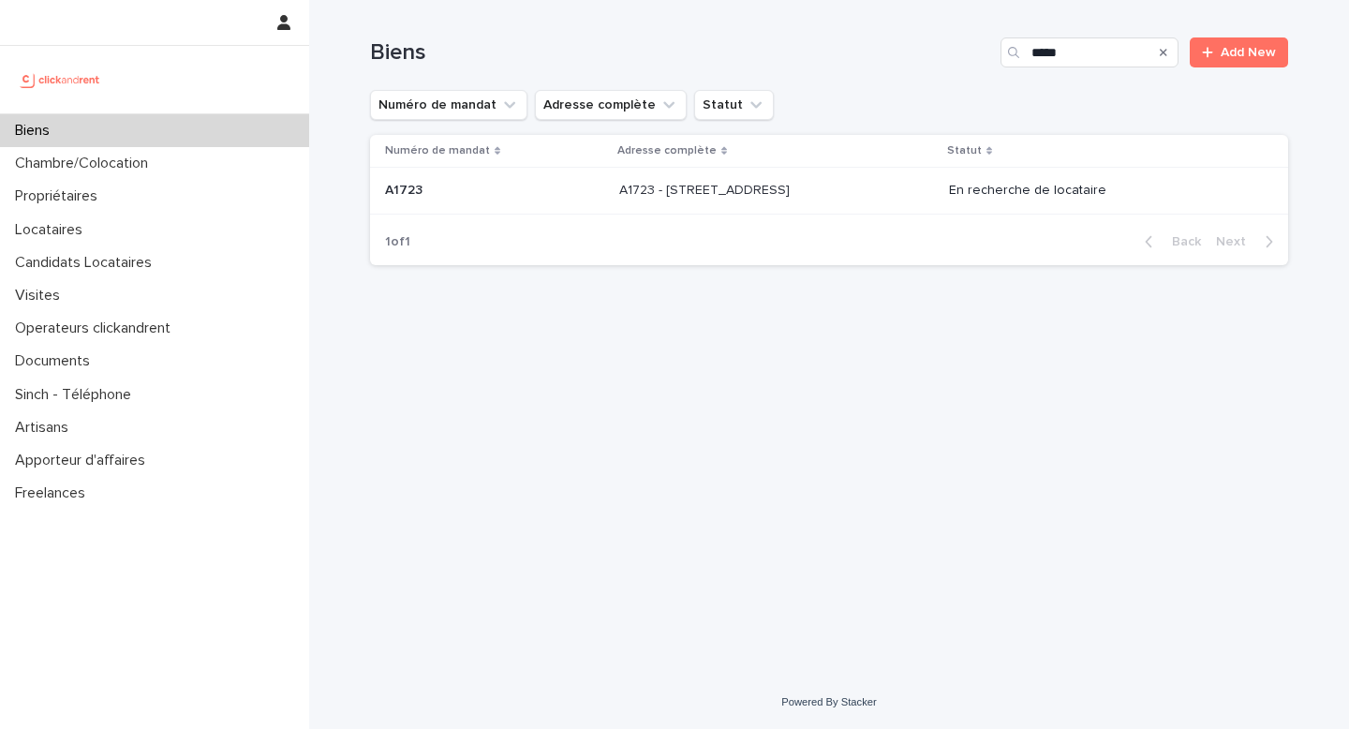
click at [788, 196] on p "A1723 - [STREET_ADDRESS]" at bounding box center [706, 189] width 174 height 20
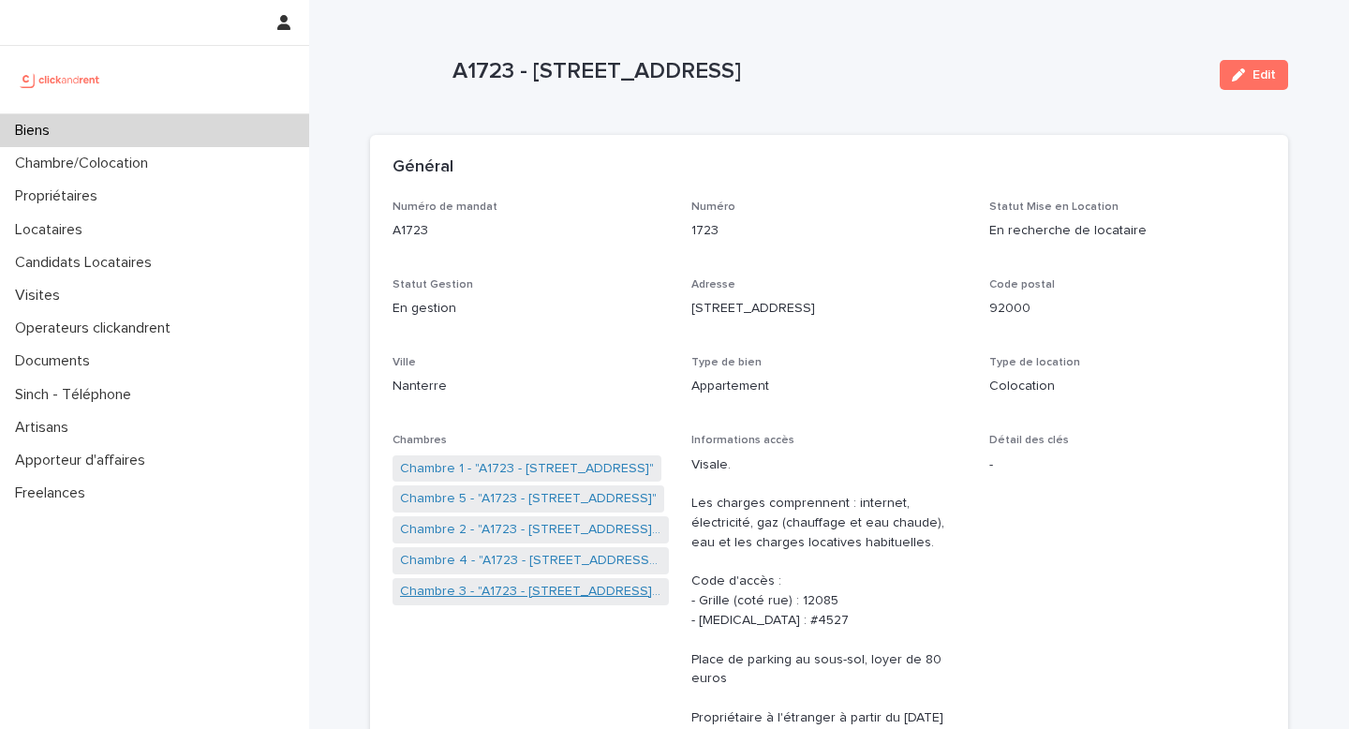
click at [558, 586] on link "Chambre 3 - "A1723 - [STREET_ADDRESS][PERSON_NAME]"" at bounding box center [530, 592] width 261 height 20
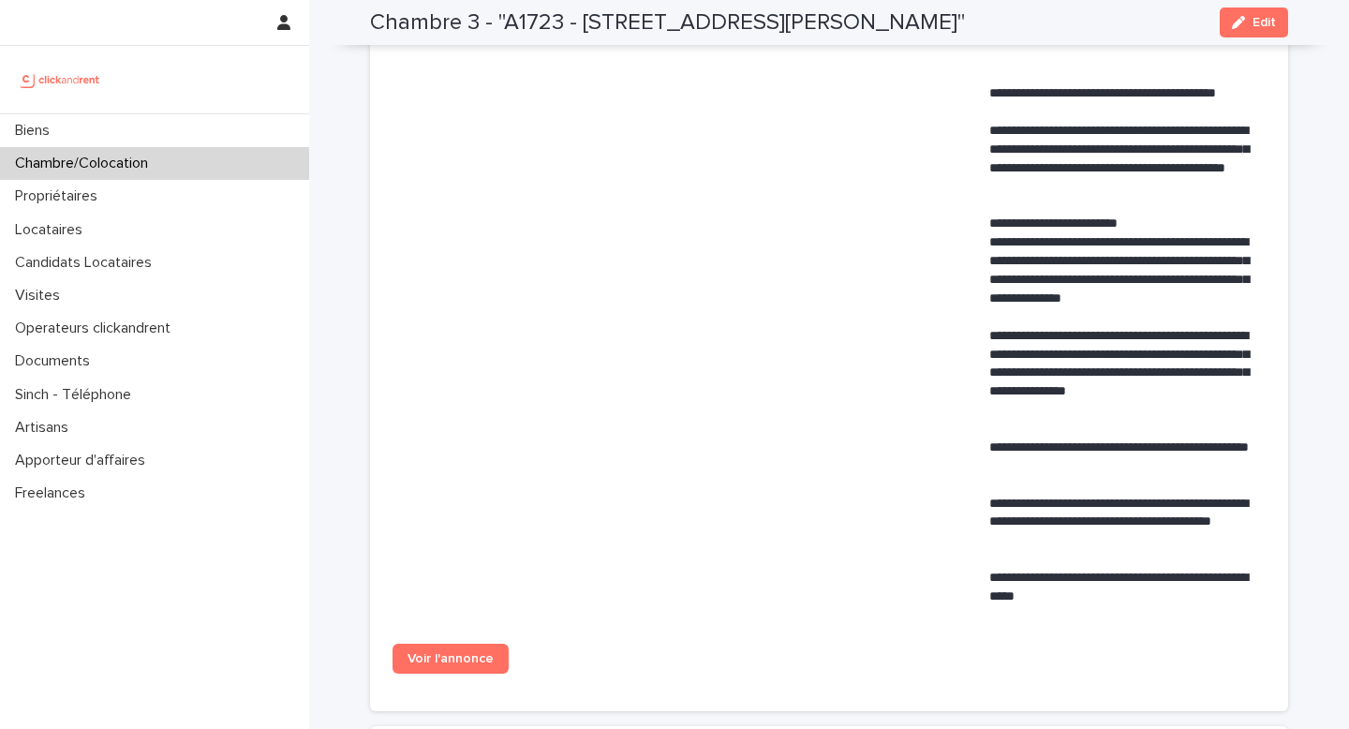
scroll to position [1006, 0]
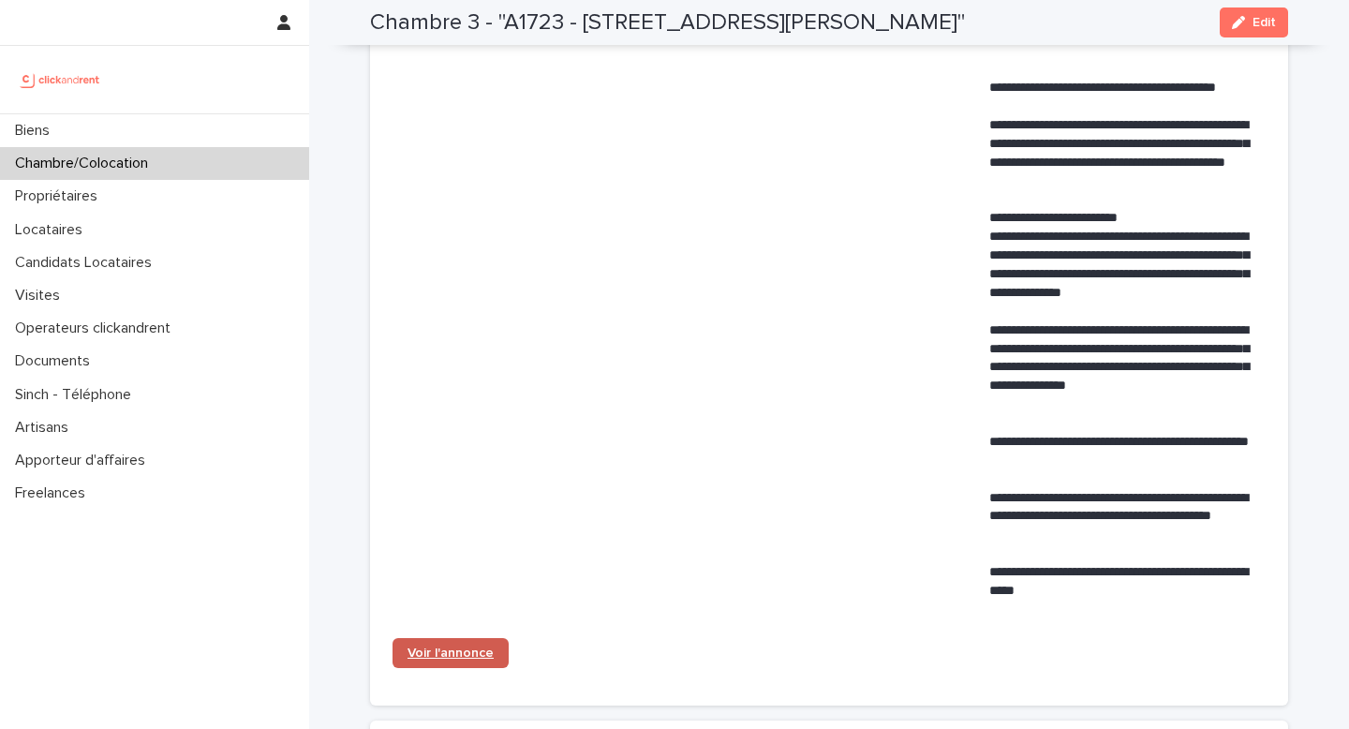
click at [466, 659] on span "Voir l'annonce" at bounding box center [450, 652] width 86 height 13
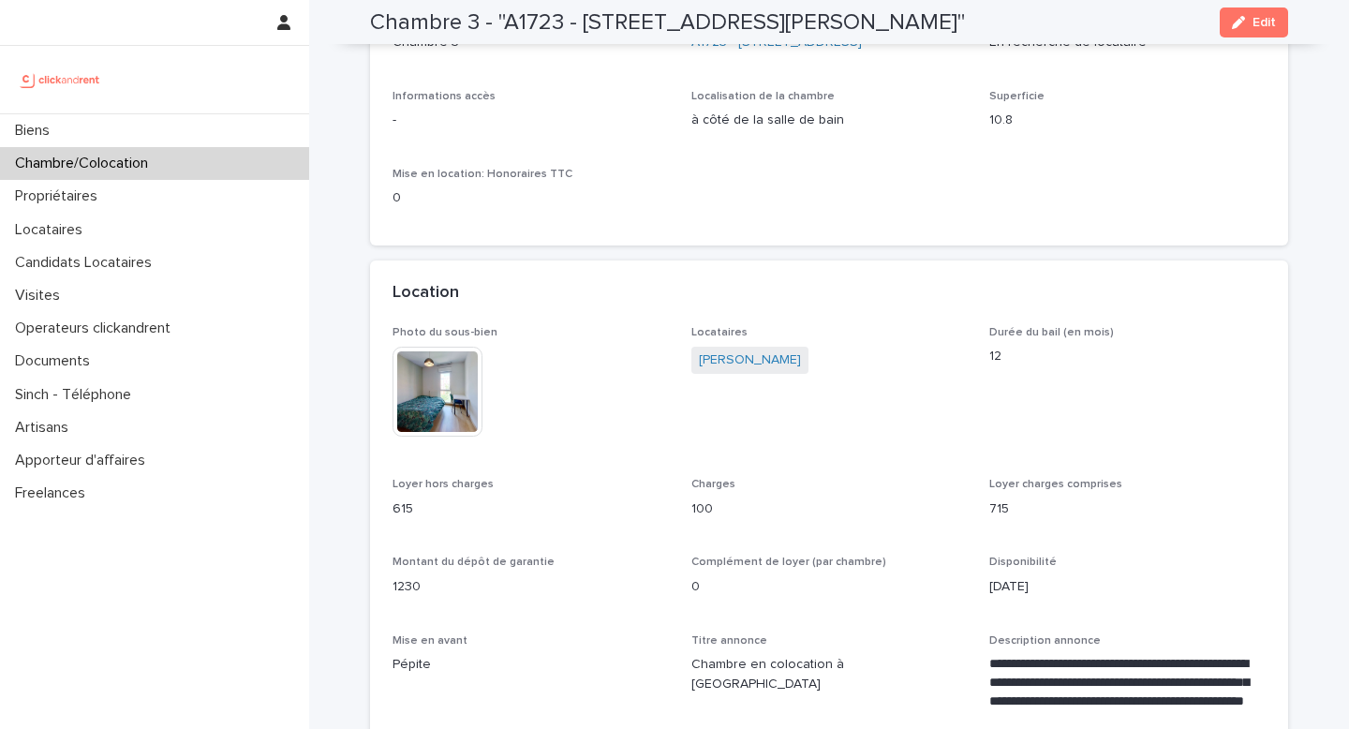
scroll to position [0, 0]
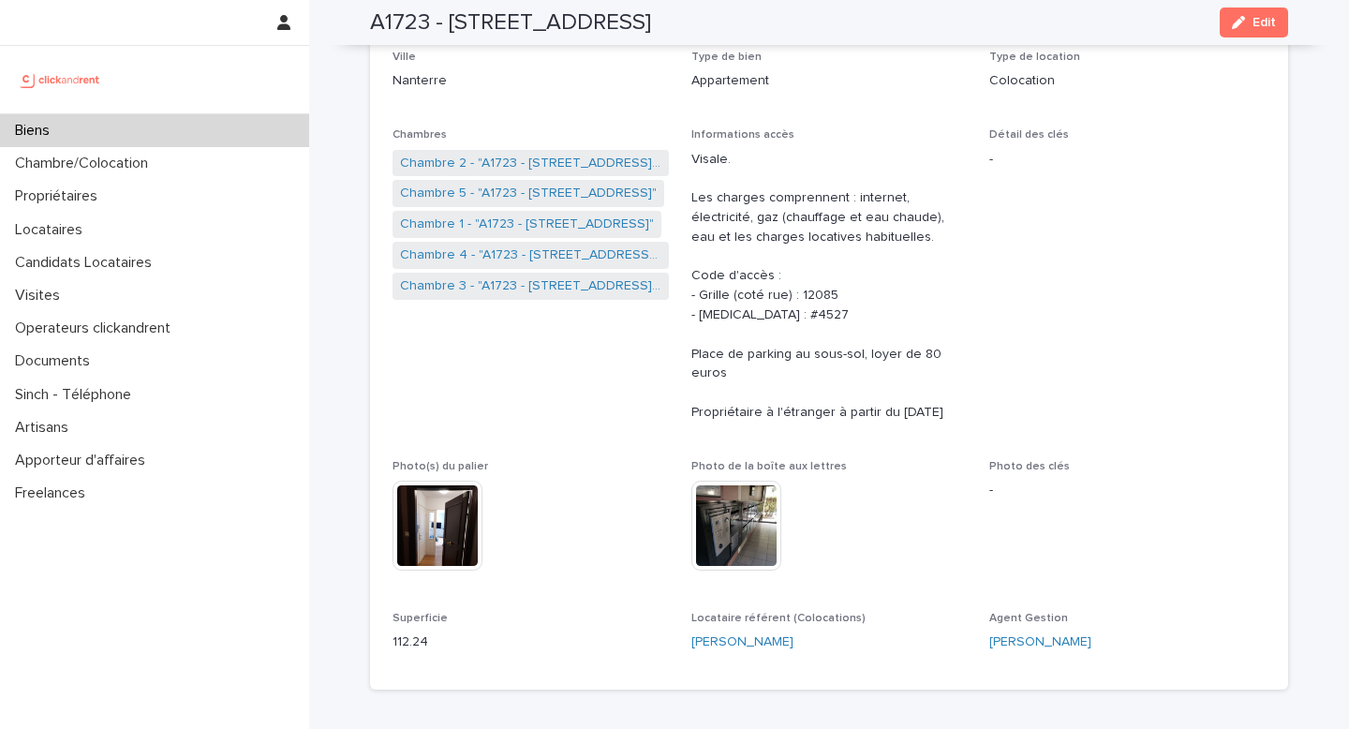
scroll to position [313, 0]
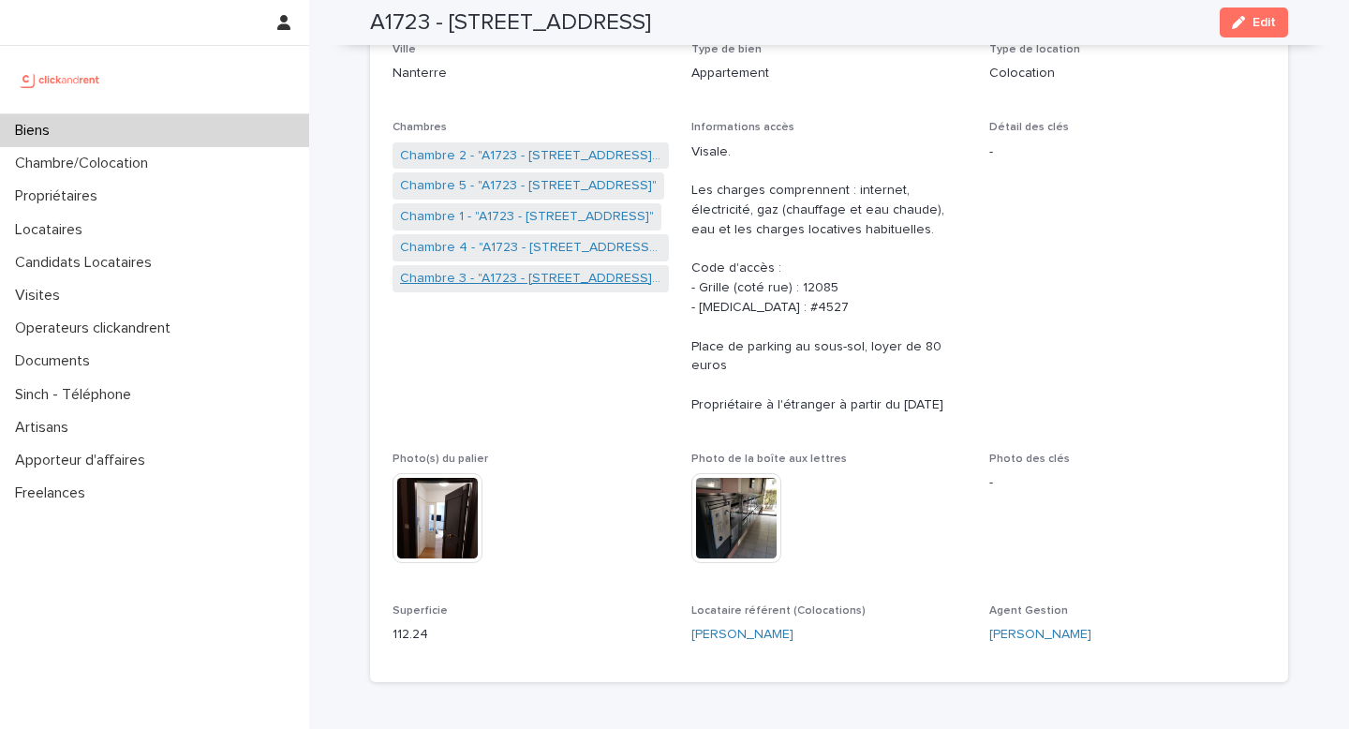
click at [564, 284] on link "Chambre 3 - "A1723 - [STREET_ADDRESS][PERSON_NAME]"" at bounding box center [530, 279] width 261 height 20
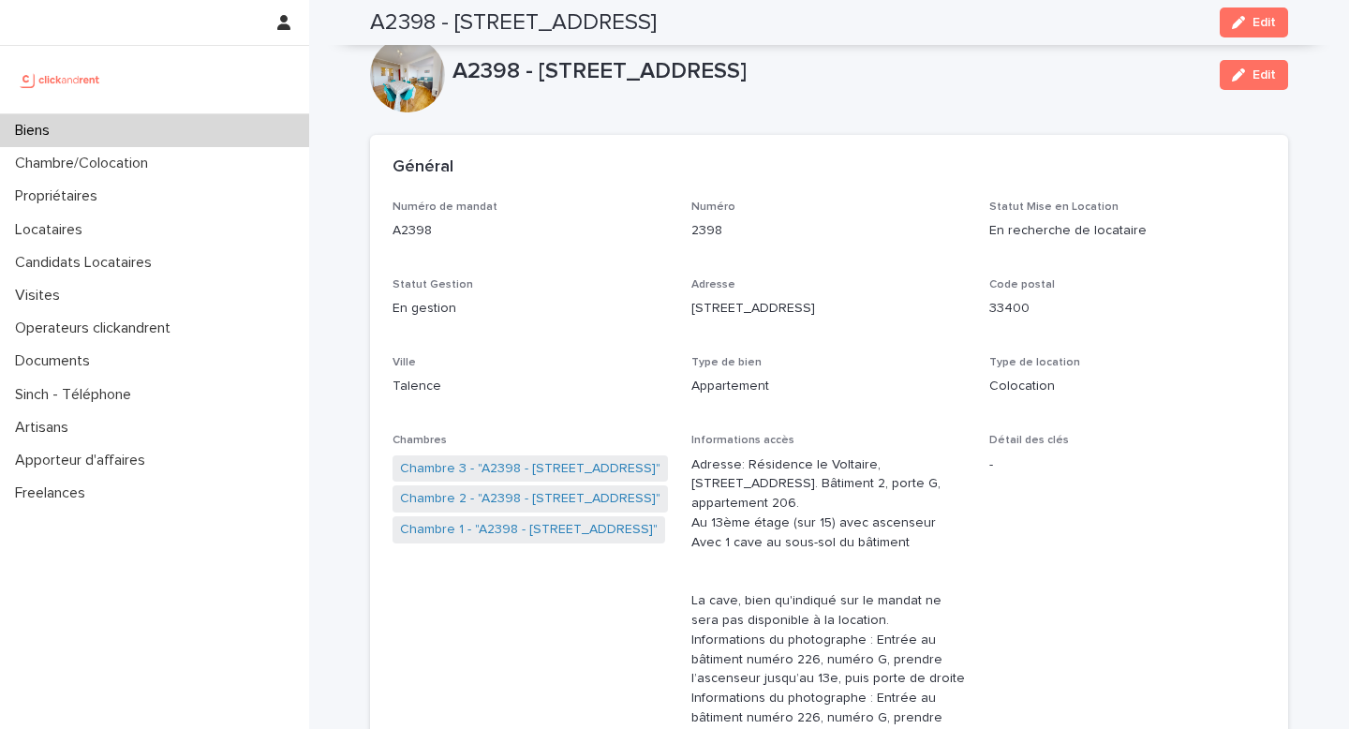
scroll to position [460, 0]
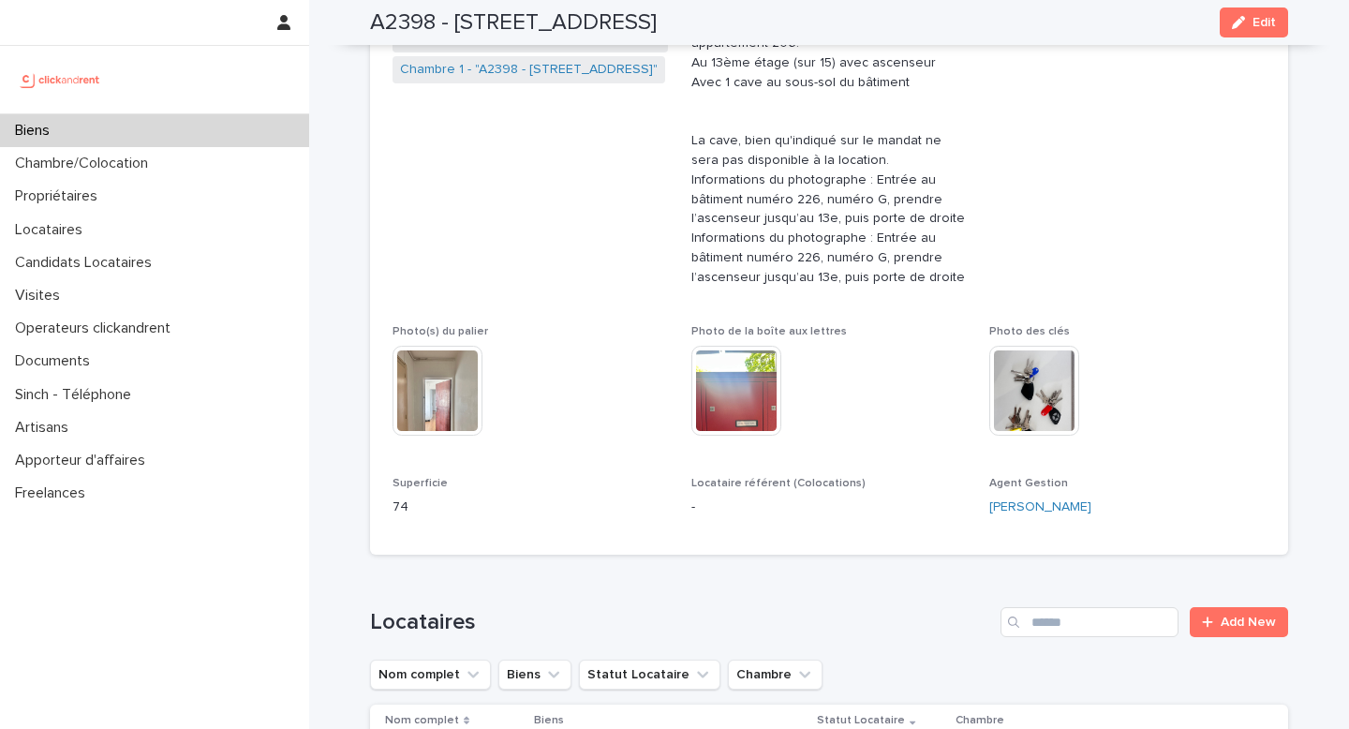
click at [167, 129] on div "Biens" at bounding box center [154, 130] width 309 height 33
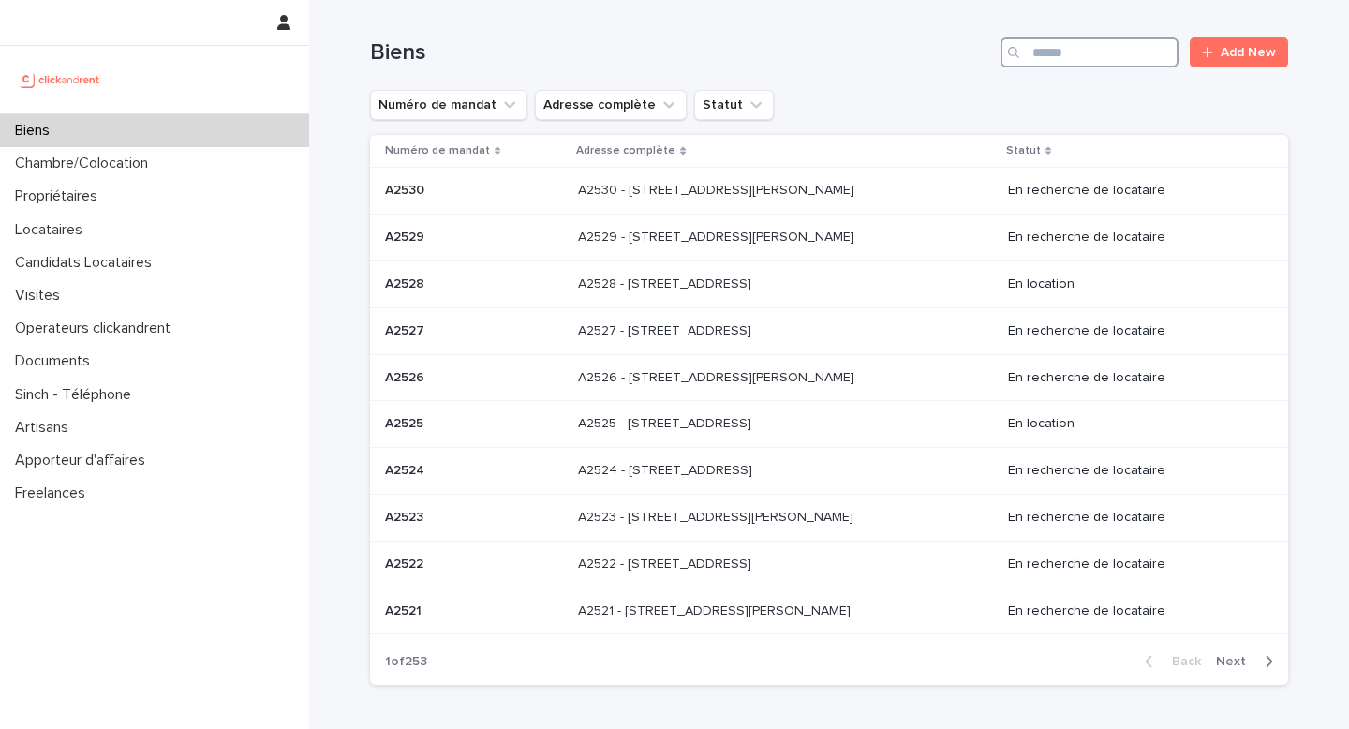
click at [1051, 62] on input "Search" at bounding box center [1089, 52] width 178 height 30
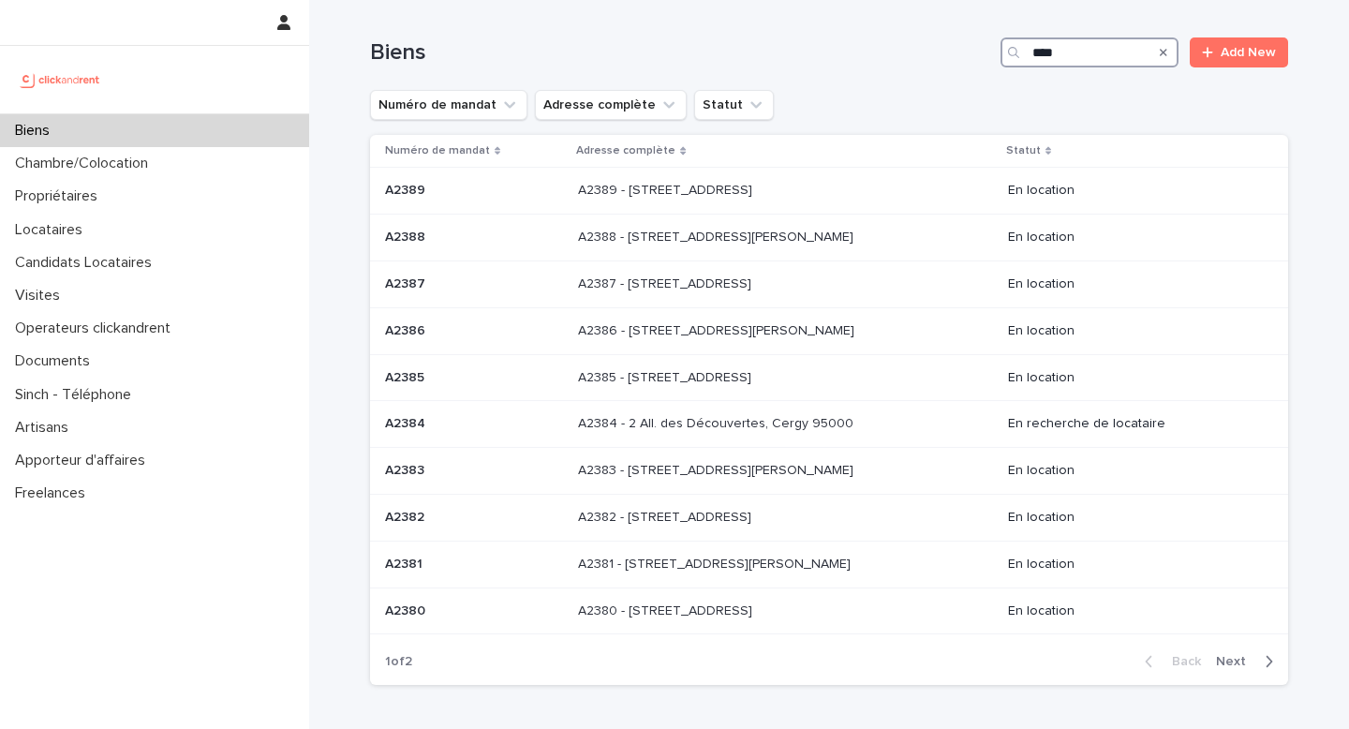
type input "*****"
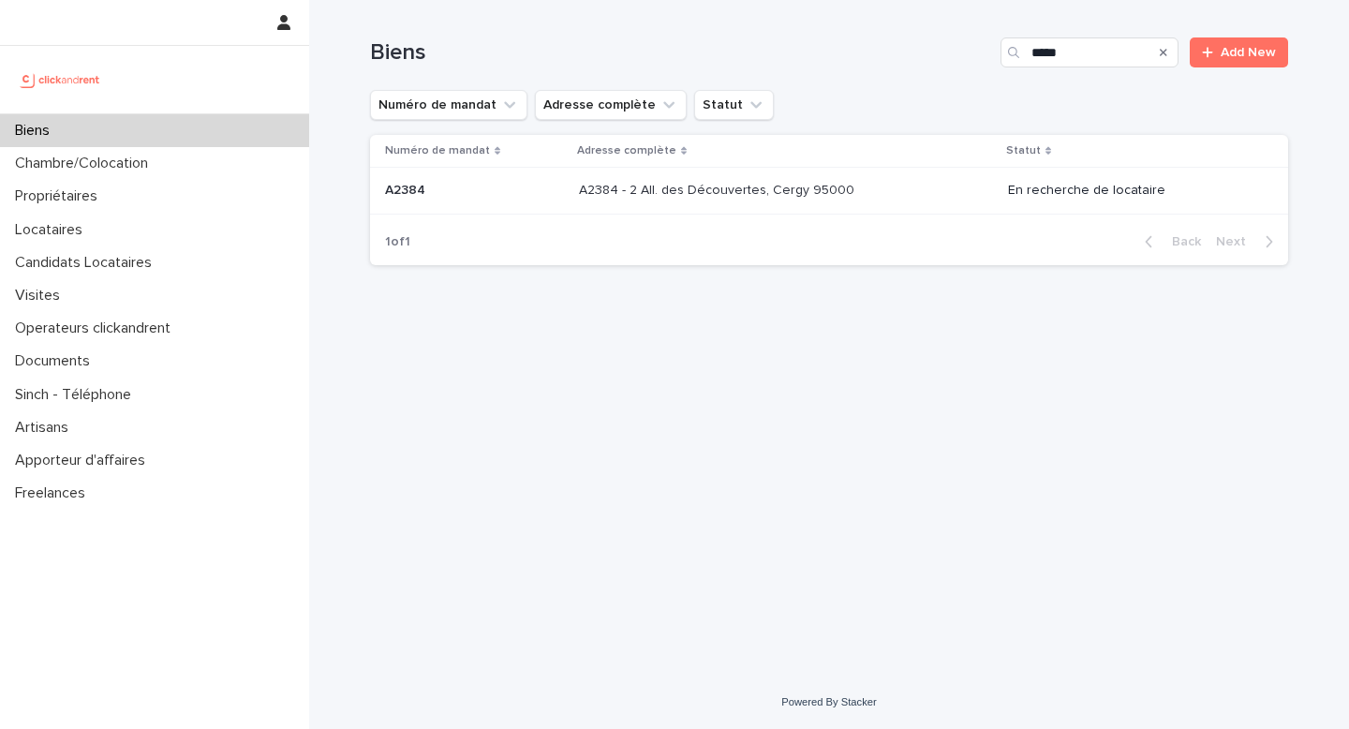
click at [794, 172] on td "A2384 - 2 All. des Découvertes, Cergy 95000 A2384 - 2 All. des Découvertes, Cer…" at bounding box center [785, 191] width 429 height 47
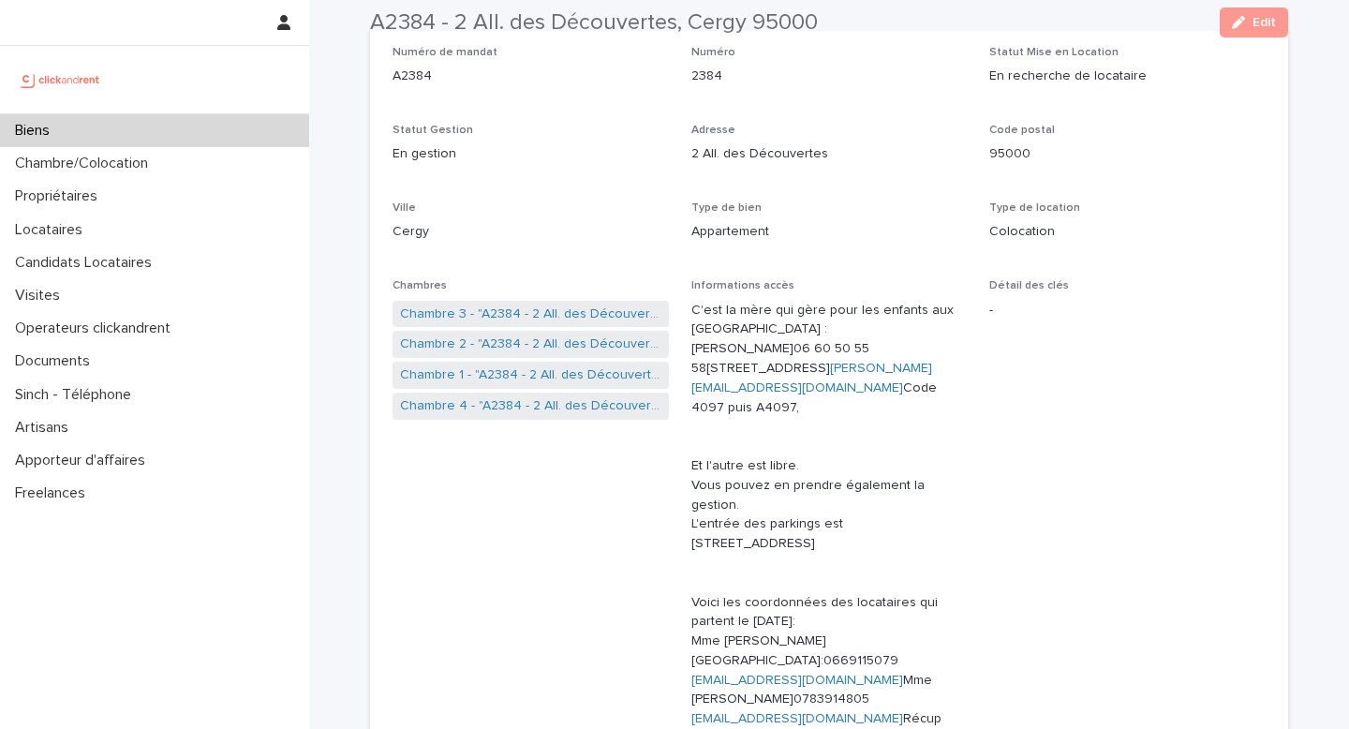
scroll to position [168, 0]
